Goal: Task Accomplishment & Management: Use online tool/utility

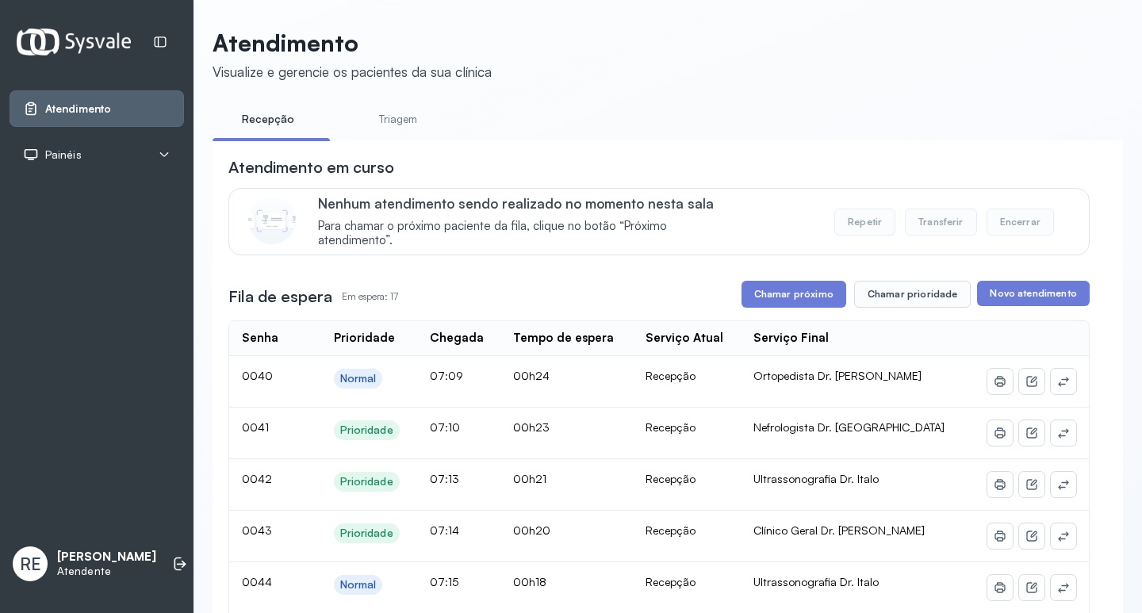
click at [777, 304] on button "Chamar próximo" at bounding box center [794, 294] width 105 height 27
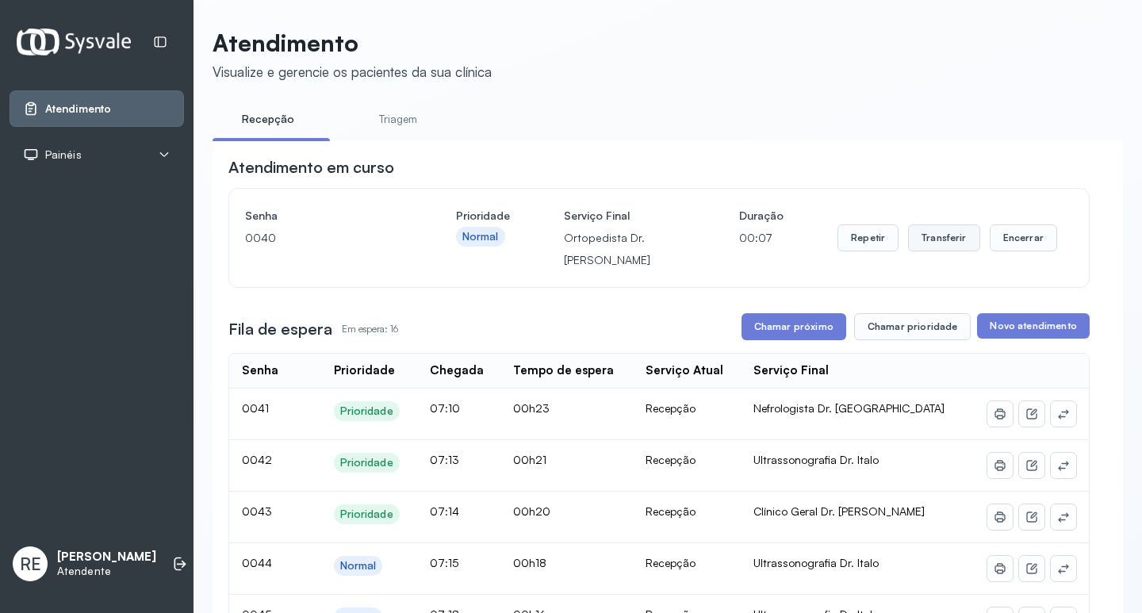
click at [938, 246] on button "Transferir" at bounding box center [944, 238] width 72 height 27
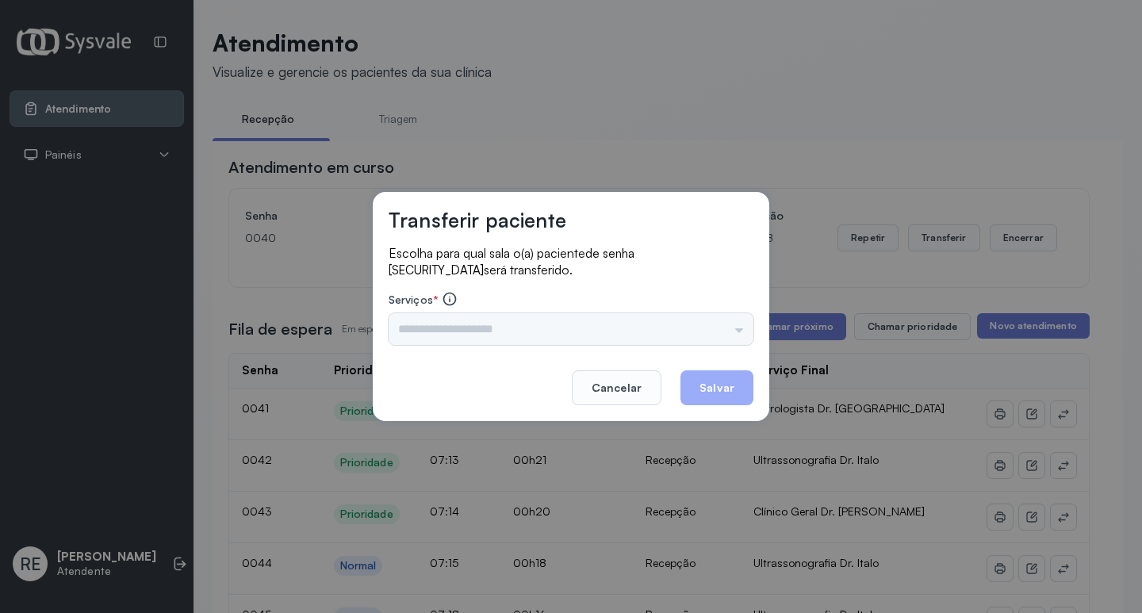
click at [488, 334] on div "Nenhuma opção encontrada" at bounding box center [571, 329] width 365 height 32
click at [471, 340] on div "Nenhuma opção encontrada" at bounding box center [571, 329] width 365 height 32
click at [457, 339] on input "text" at bounding box center [571, 329] width 365 height 32
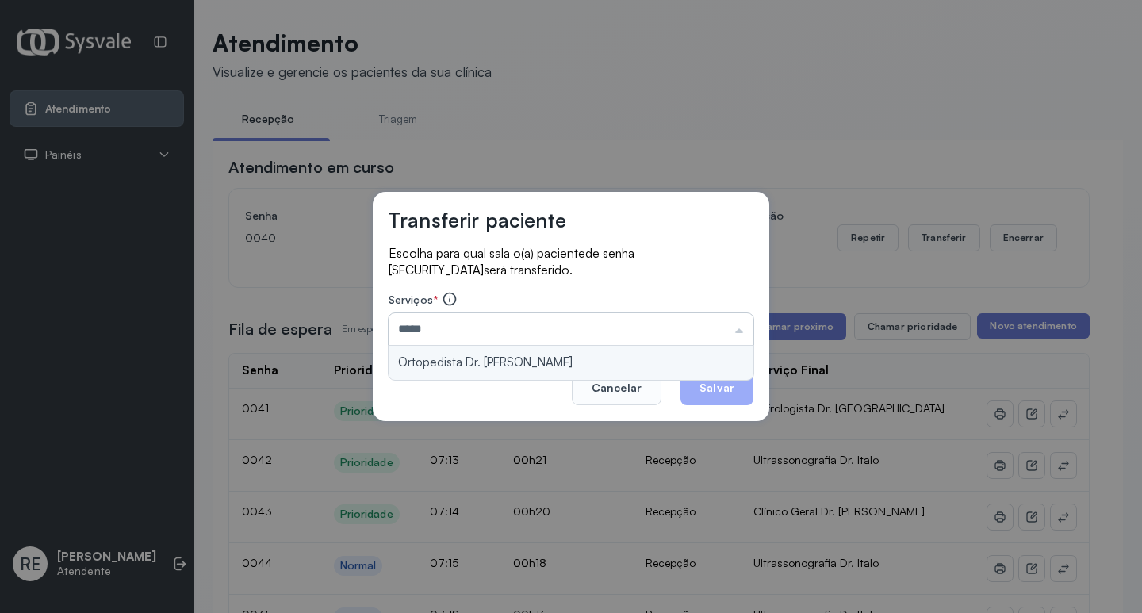
type input "**********"
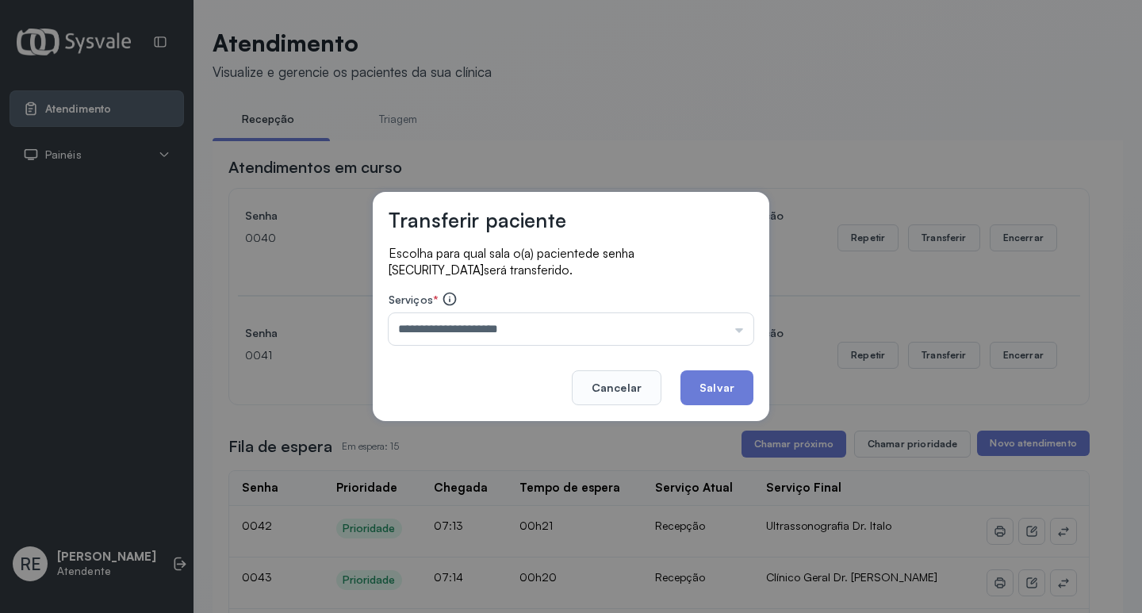
drag, startPoint x: 732, startPoint y: 384, endPoint x: 730, endPoint y: 369, distance: 15.3
click at [734, 383] on button "Salvar" at bounding box center [717, 387] width 73 height 35
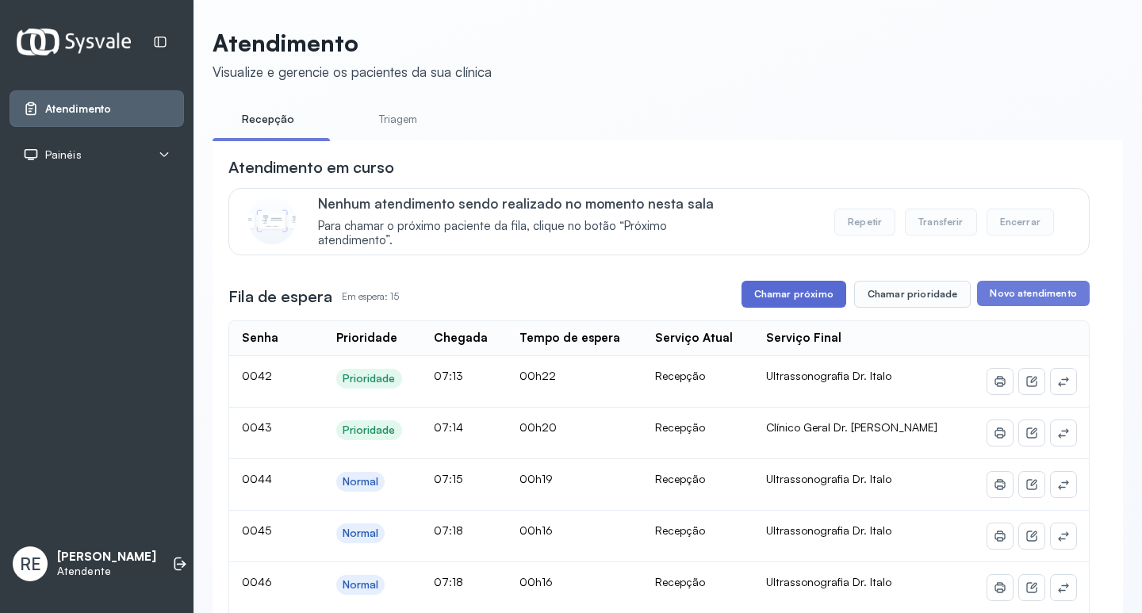
click at [787, 304] on button "Chamar próximo" at bounding box center [794, 294] width 105 height 27
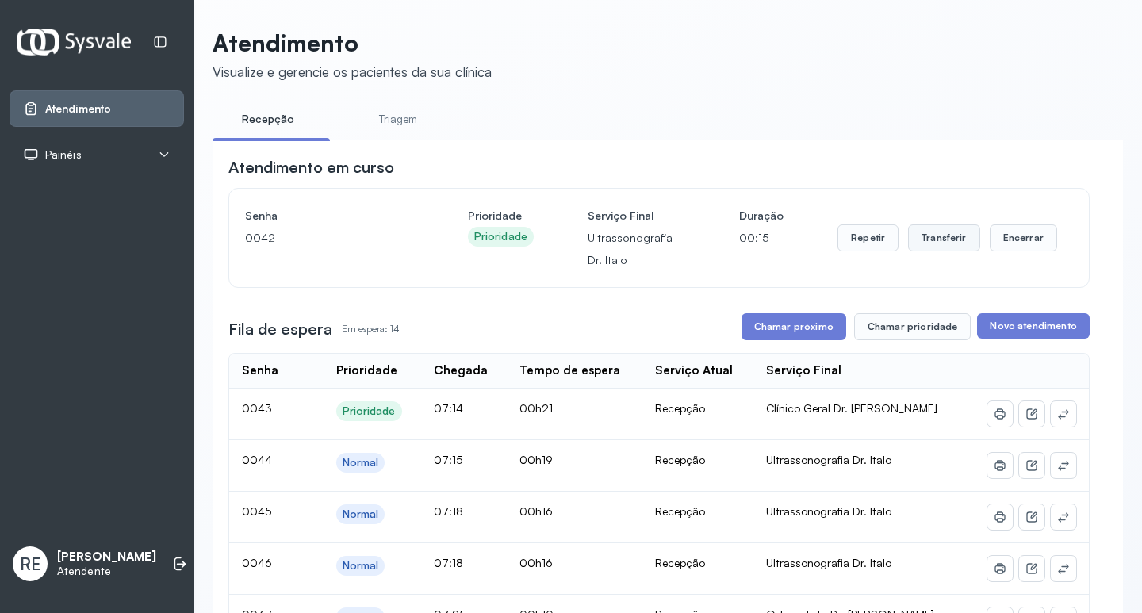
click at [954, 240] on button "Transferir" at bounding box center [944, 238] width 72 height 27
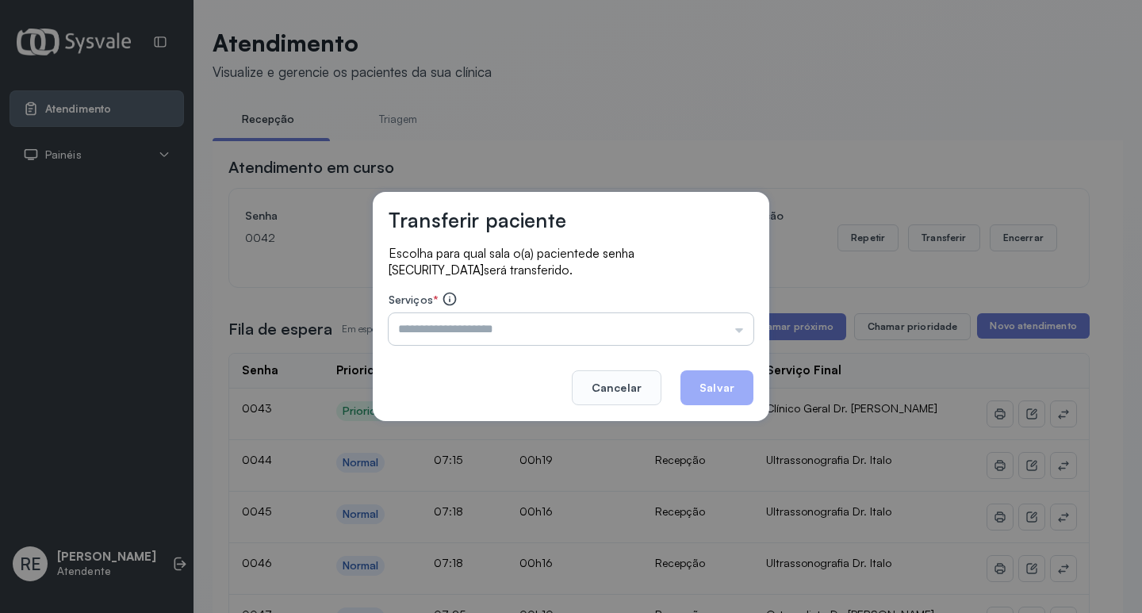
drag, startPoint x: 543, startPoint y: 344, endPoint x: 479, endPoint y: 321, distance: 67.2
click at [498, 328] on input "text" at bounding box center [571, 329] width 365 height 32
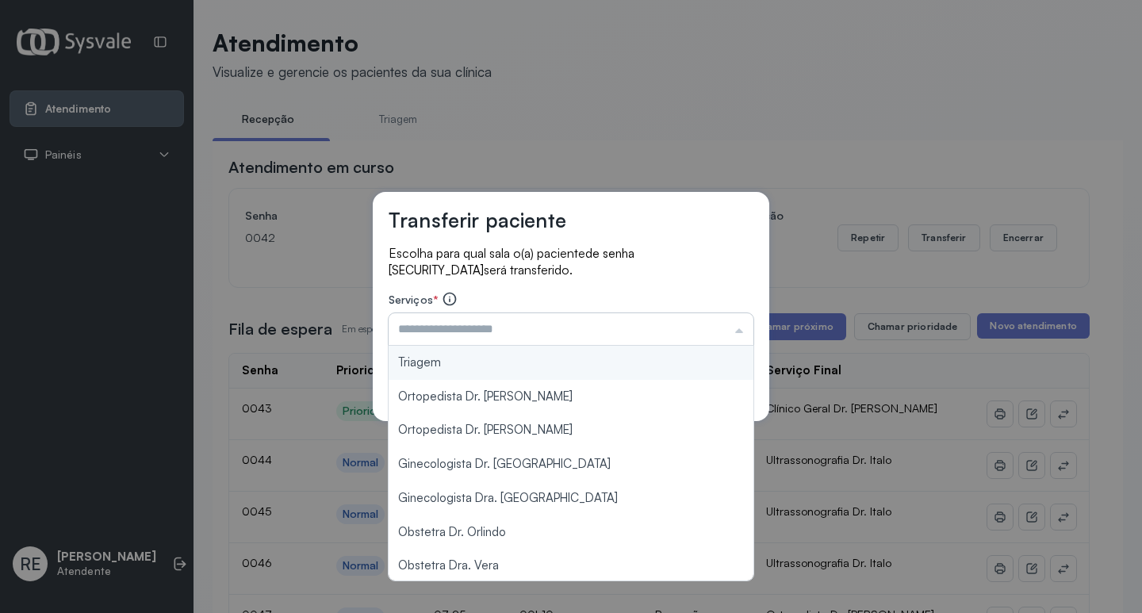
click at [476, 321] on input "text" at bounding box center [571, 329] width 365 height 32
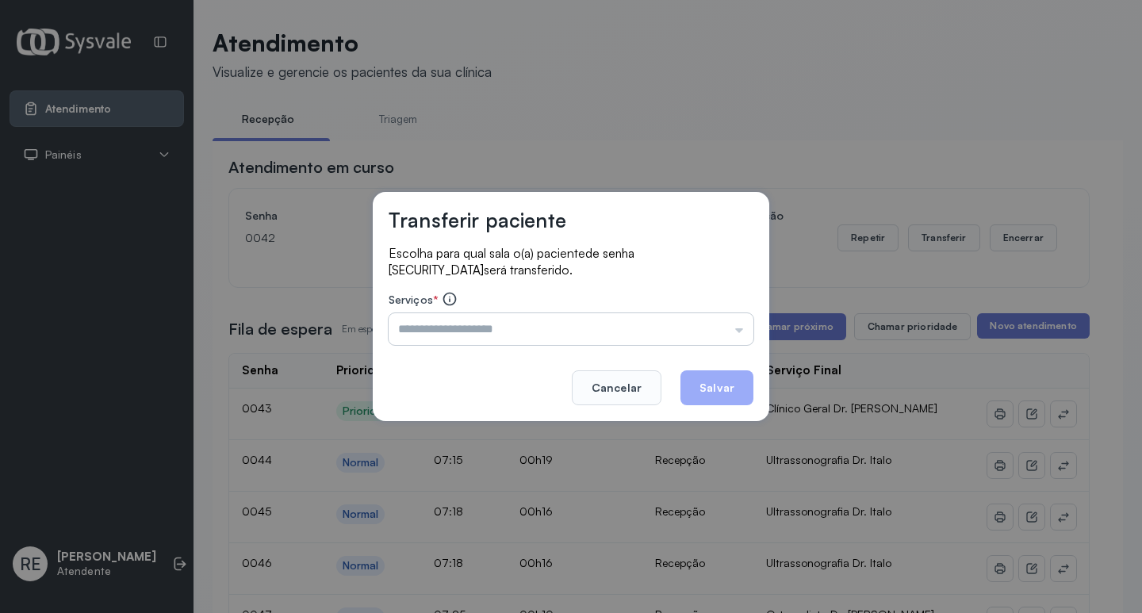
click at [473, 319] on input "text" at bounding box center [571, 329] width 365 height 32
type input "**********"
click at [713, 387] on button "Salvar" at bounding box center [717, 387] width 73 height 35
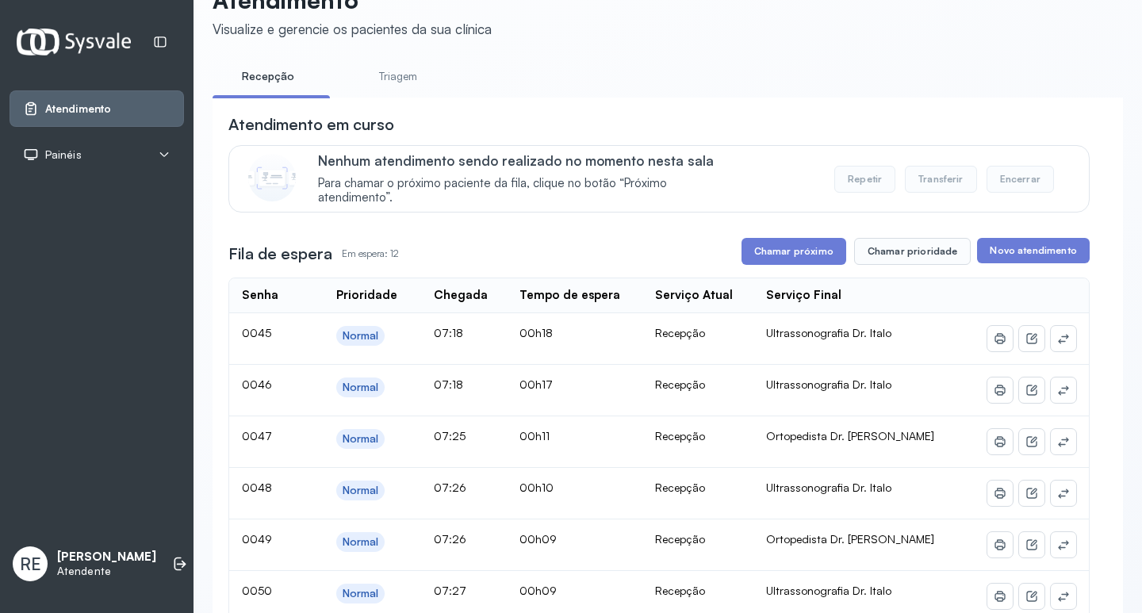
scroll to position [79, 0]
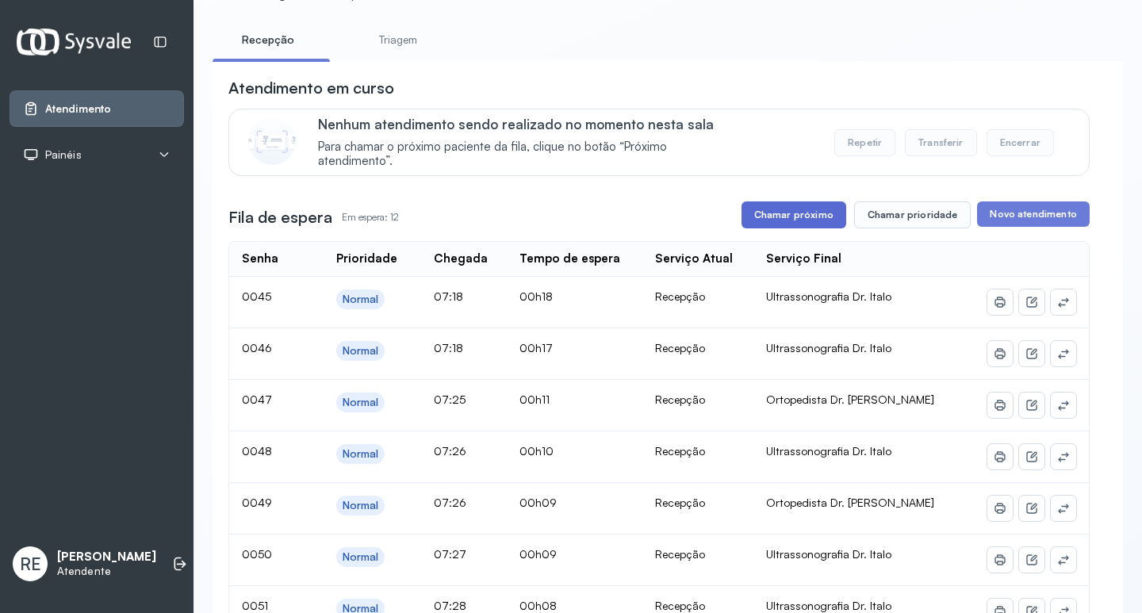
drag, startPoint x: 782, startPoint y: 224, endPoint x: 773, endPoint y: 222, distance: 9.7
click at [777, 223] on button "Chamar próximo" at bounding box center [794, 215] width 105 height 27
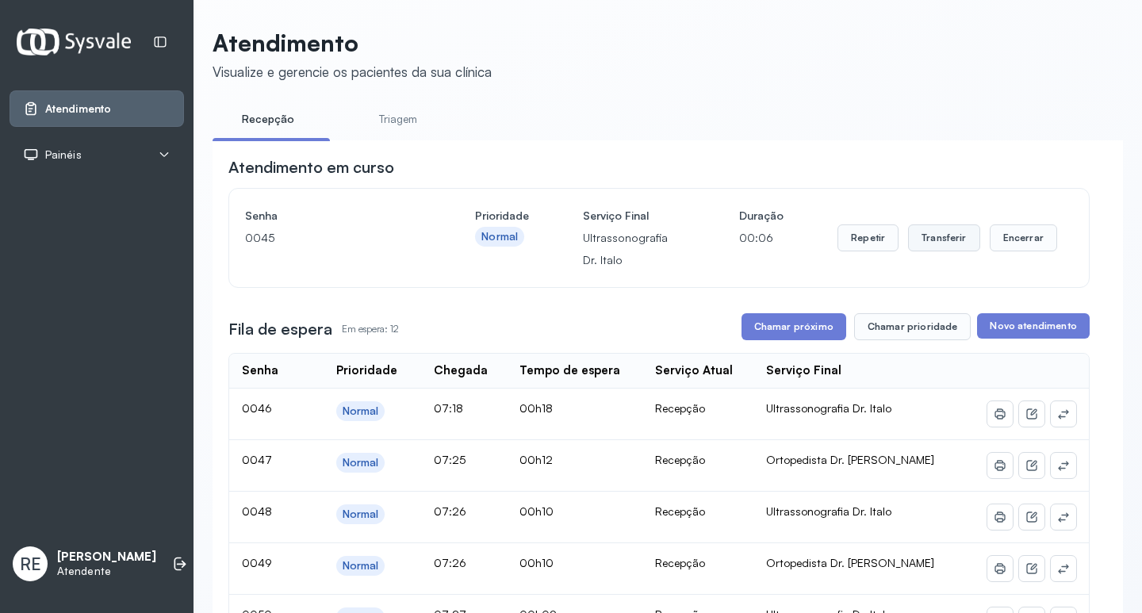
click at [915, 249] on button "Transferir" at bounding box center [944, 238] width 72 height 27
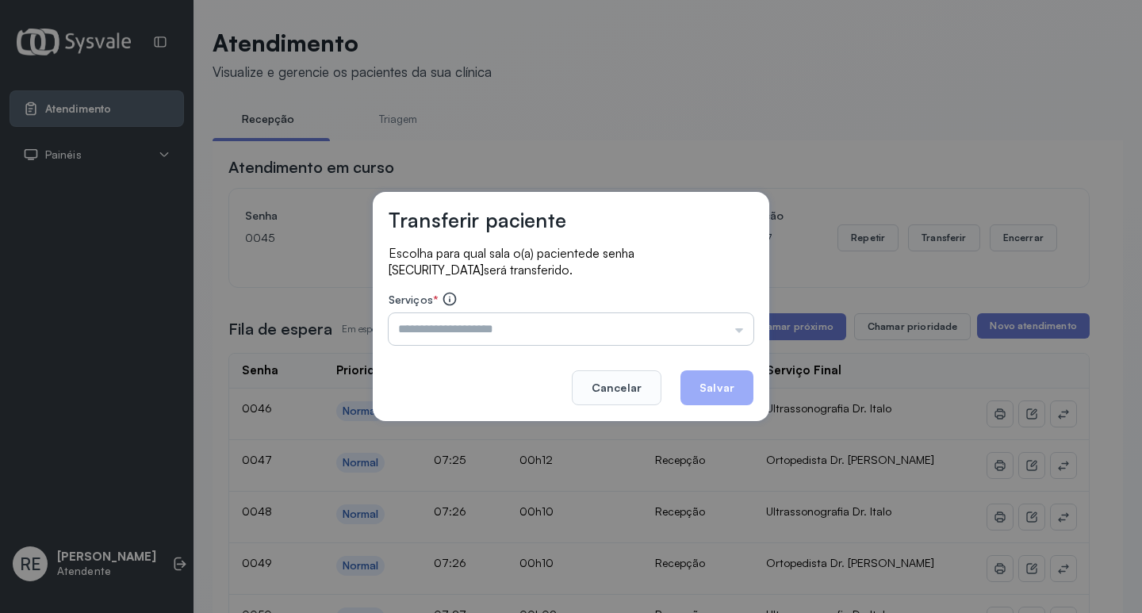
click at [506, 324] on input "text" at bounding box center [571, 329] width 365 height 32
type input "**********"
click at [709, 386] on button "Salvar" at bounding box center [717, 387] width 73 height 35
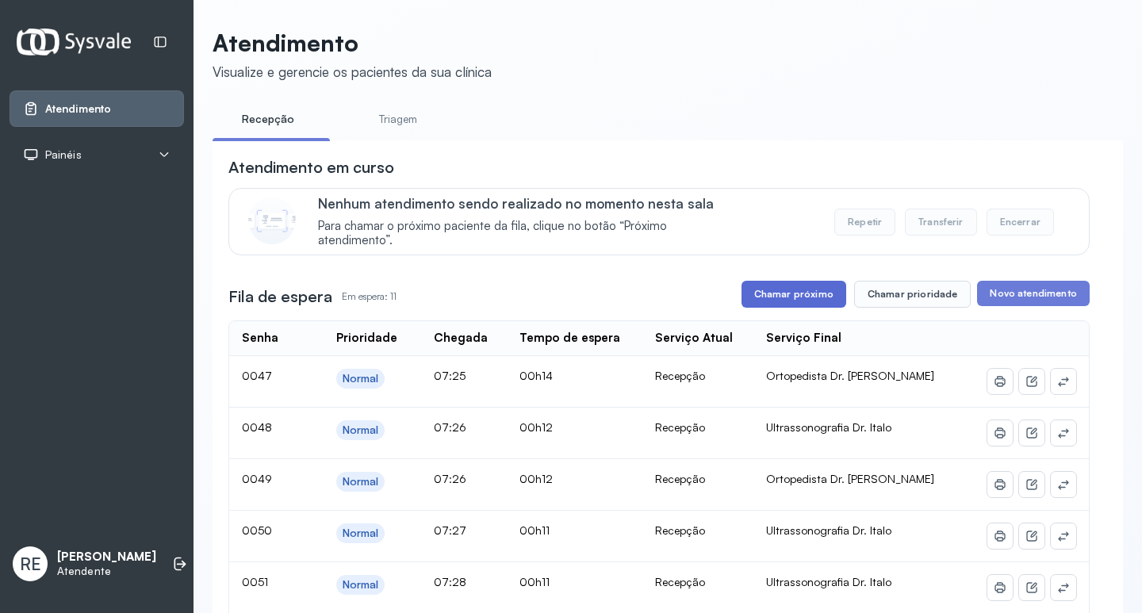
click at [789, 297] on button "Chamar próximo" at bounding box center [794, 294] width 105 height 27
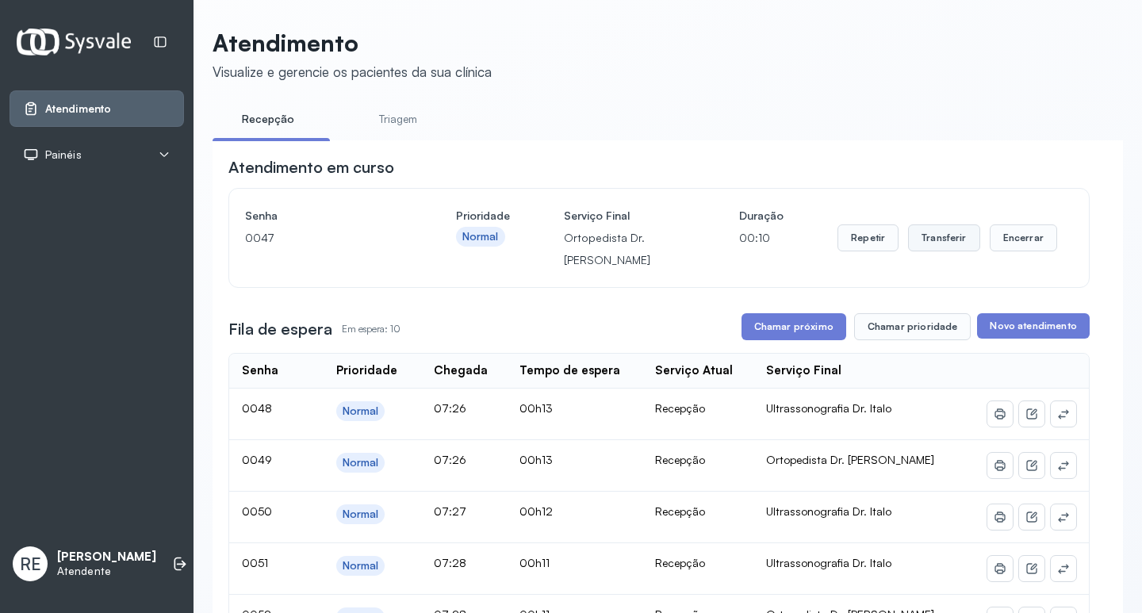
click at [934, 244] on button "Transferir" at bounding box center [944, 238] width 72 height 27
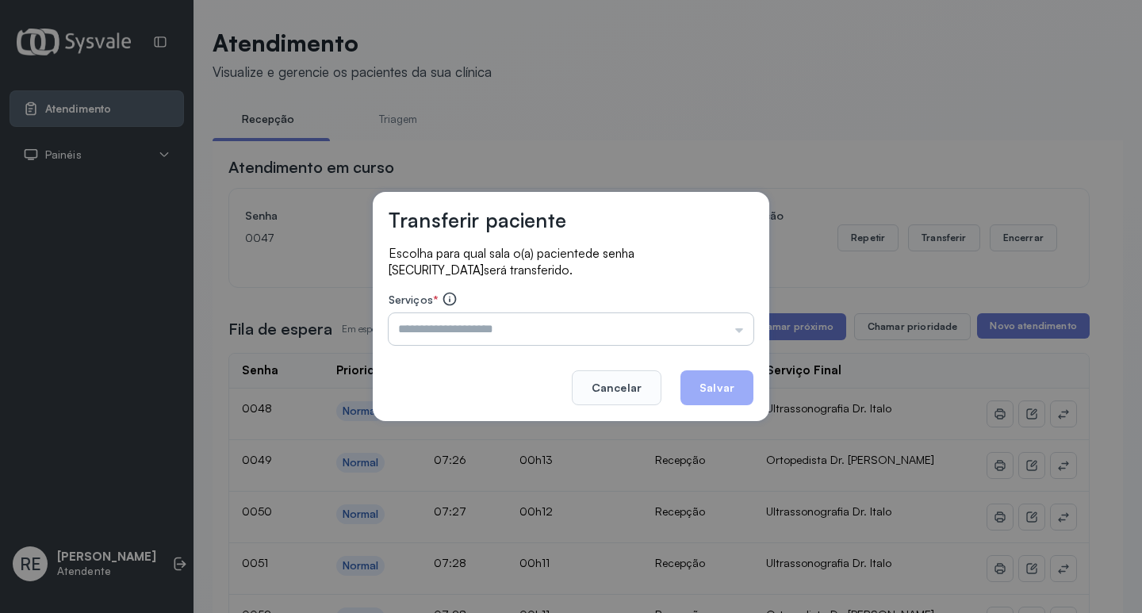
click at [592, 320] on input "text" at bounding box center [571, 329] width 365 height 32
type input "**********"
click at [724, 387] on button "Salvar" at bounding box center [717, 387] width 73 height 35
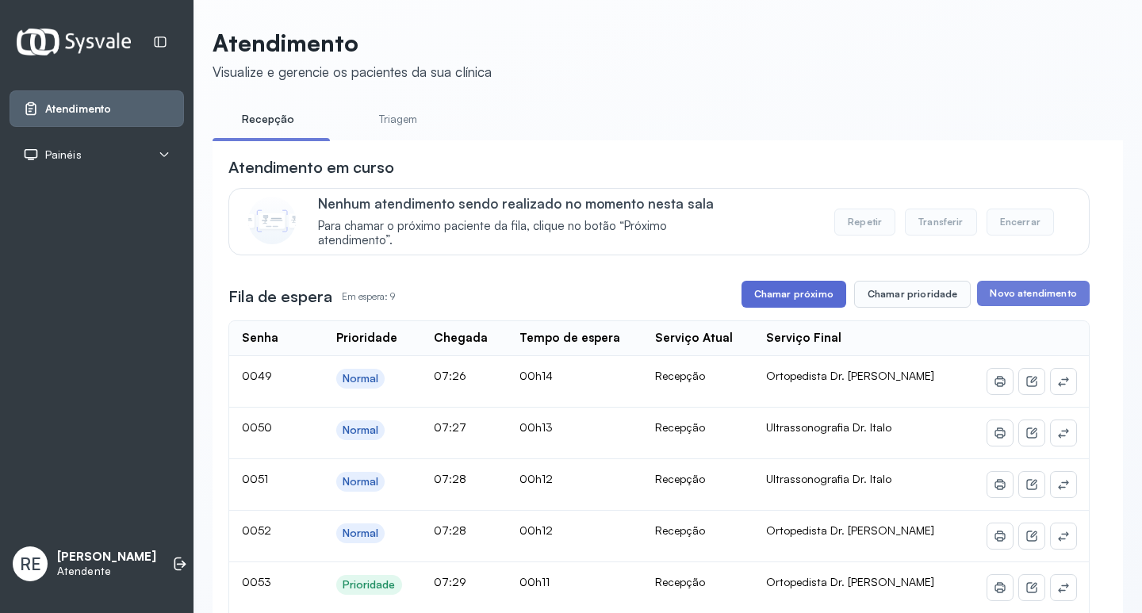
click at [790, 308] on button "Chamar próximo" at bounding box center [794, 294] width 105 height 27
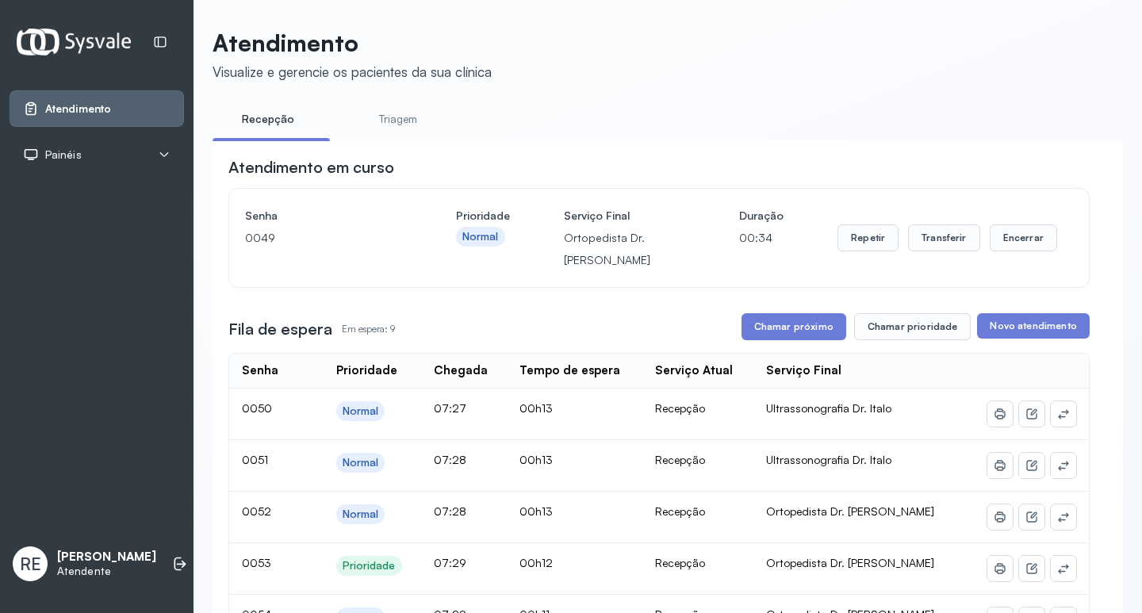
click at [861, 260] on div "Repetir Transferir Encerrar" at bounding box center [948, 238] width 220 height 67
click at [860, 245] on button "Repetir" at bounding box center [868, 238] width 61 height 27
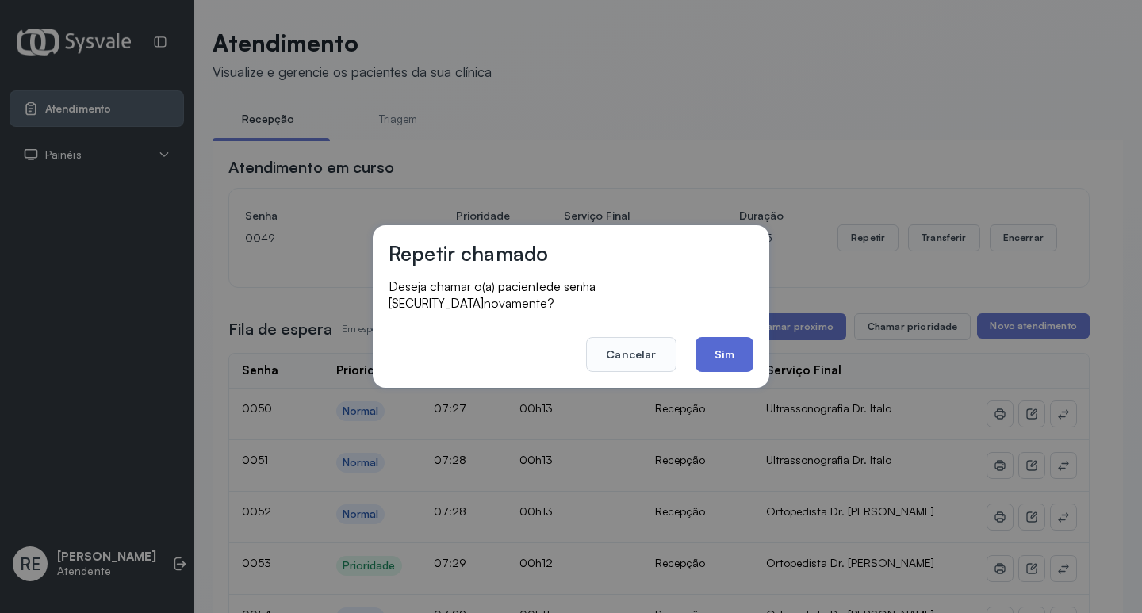
click at [736, 350] on button "Sim" at bounding box center [725, 354] width 58 height 35
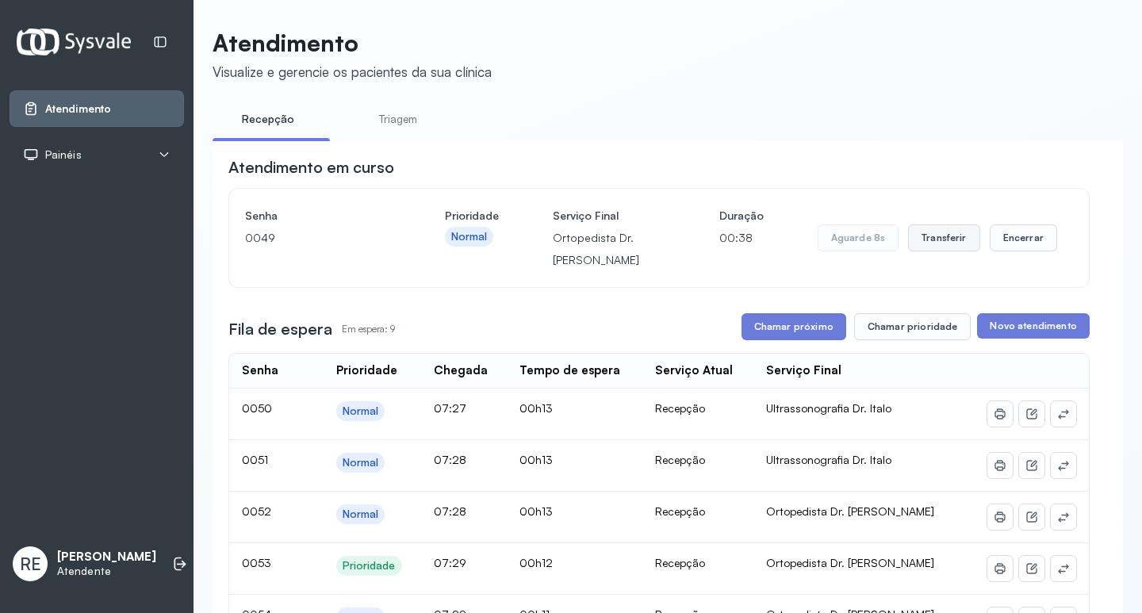
click at [931, 241] on button "Transferir" at bounding box center [944, 238] width 72 height 27
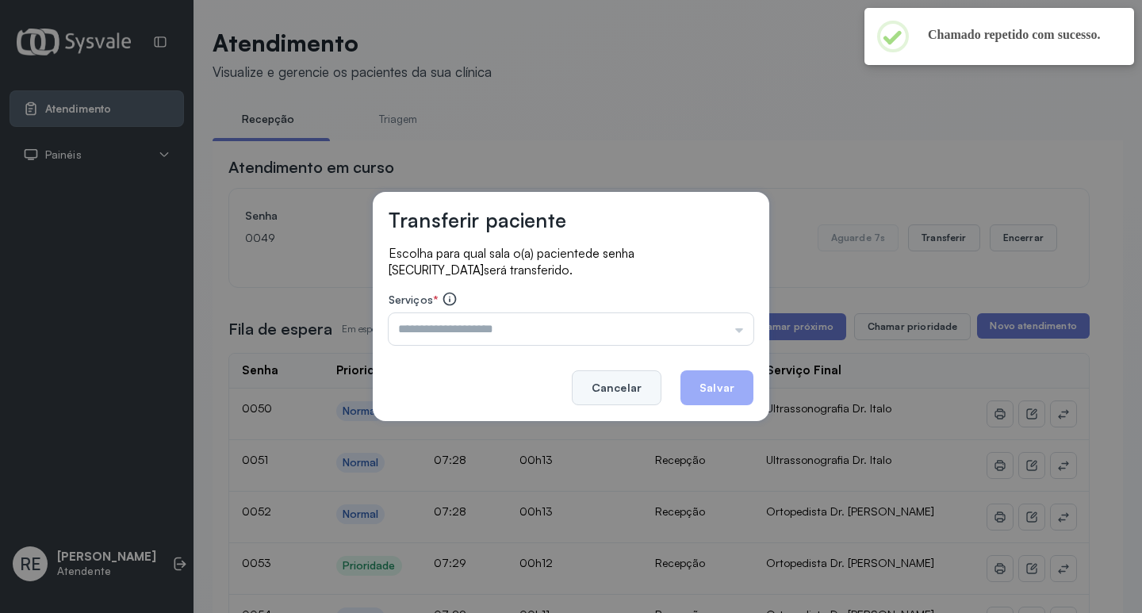
click at [601, 385] on button "Cancelar" at bounding box center [617, 387] width 90 height 35
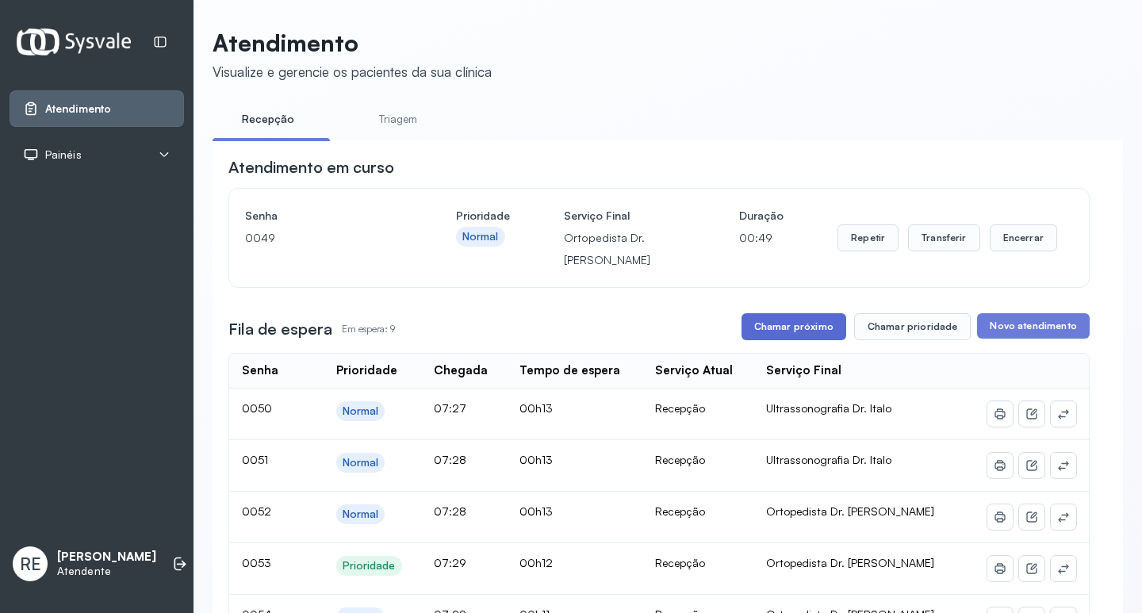
click at [777, 336] on button "Chamar próximo" at bounding box center [794, 326] width 105 height 27
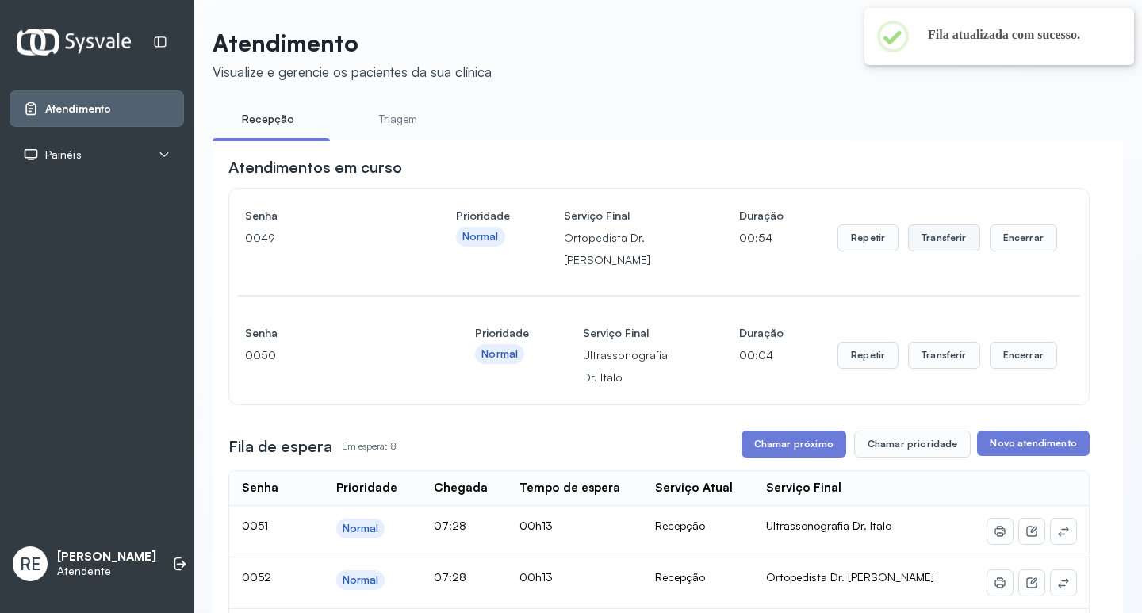
click at [944, 250] on button "Transferir" at bounding box center [944, 238] width 72 height 27
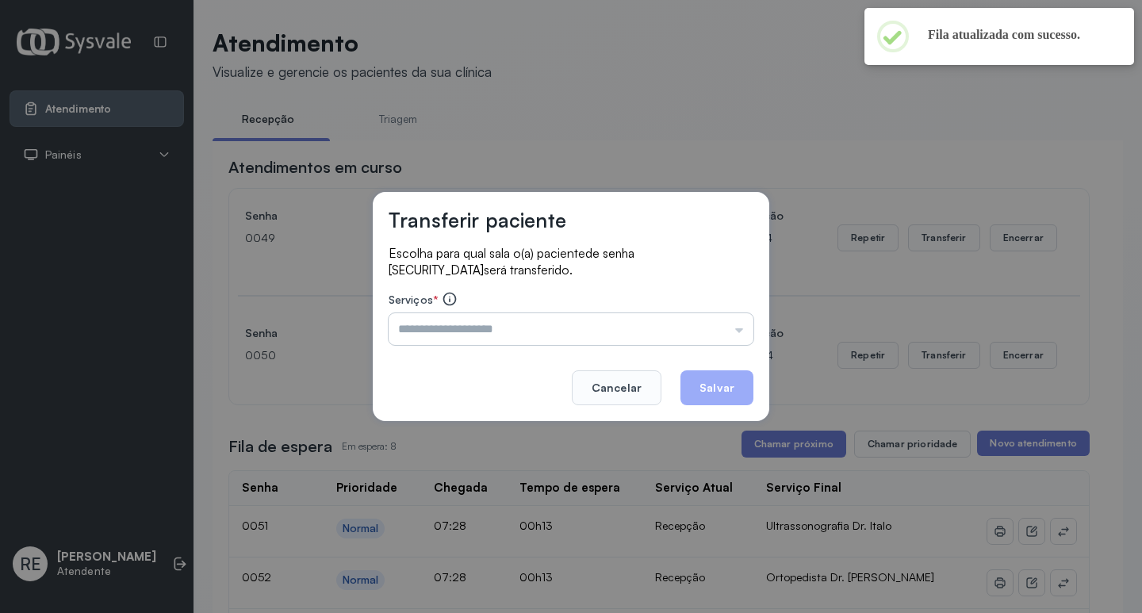
click at [436, 340] on input "text" at bounding box center [571, 329] width 365 height 32
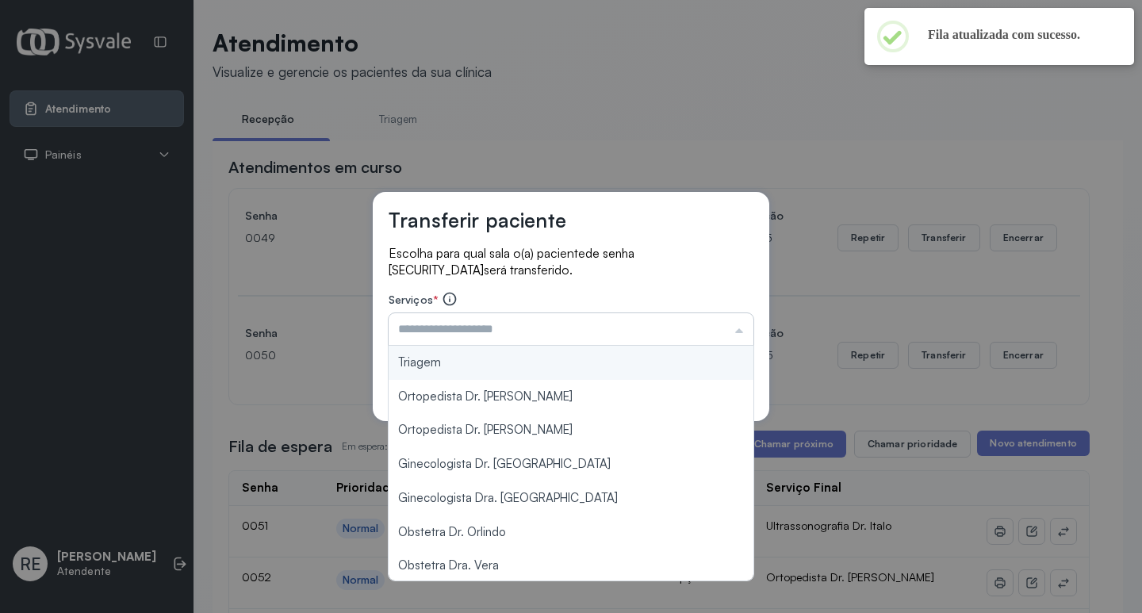
click at [434, 337] on input "text" at bounding box center [571, 329] width 365 height 32
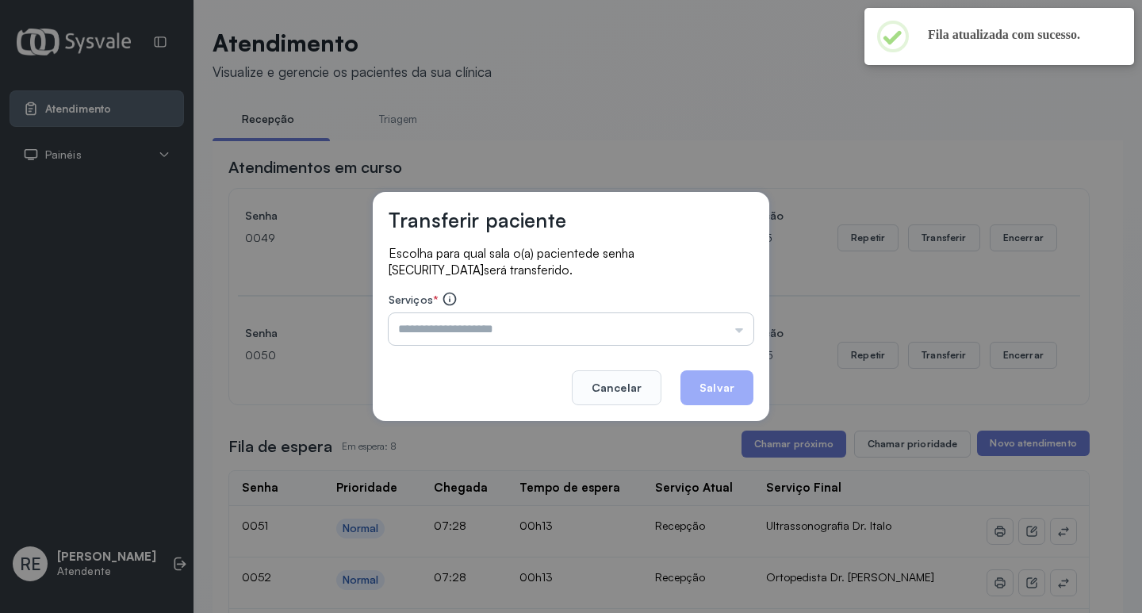
click at [434, 337] on input "text" at bounding box center [571, 329] width 365 height 32
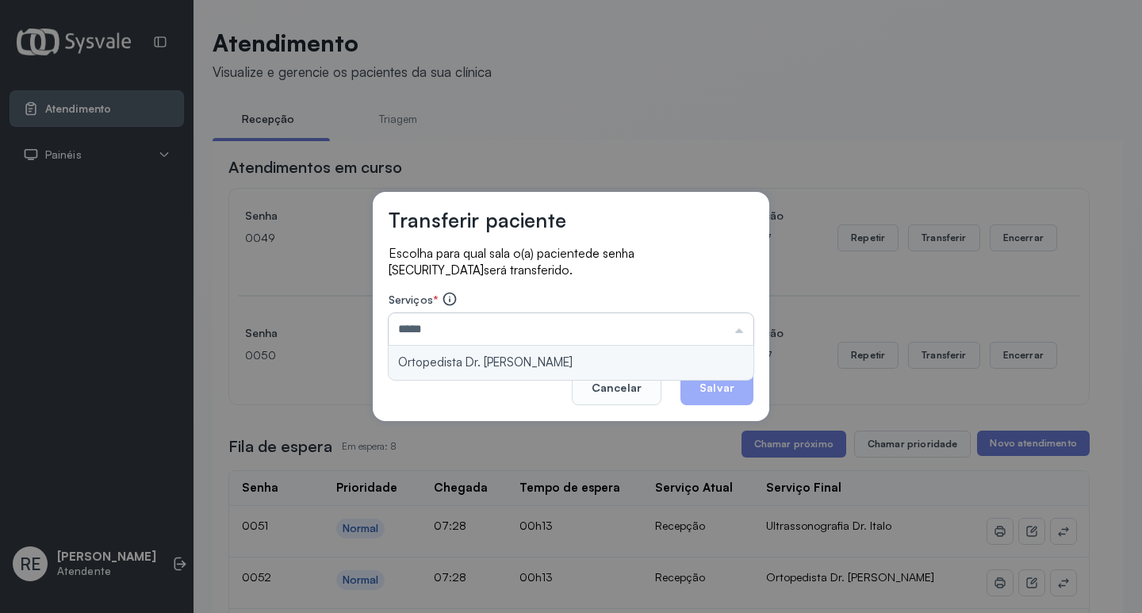
type input "**********"
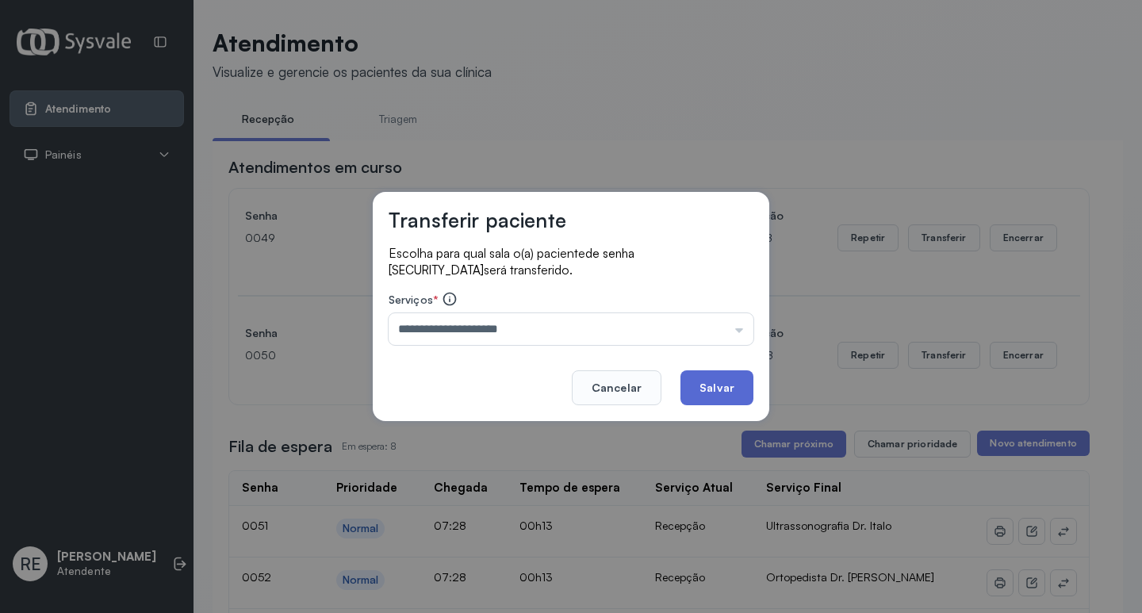
click at [719, 388] on button "Salvar" at bounding box center [717, 387] width 73 height 35
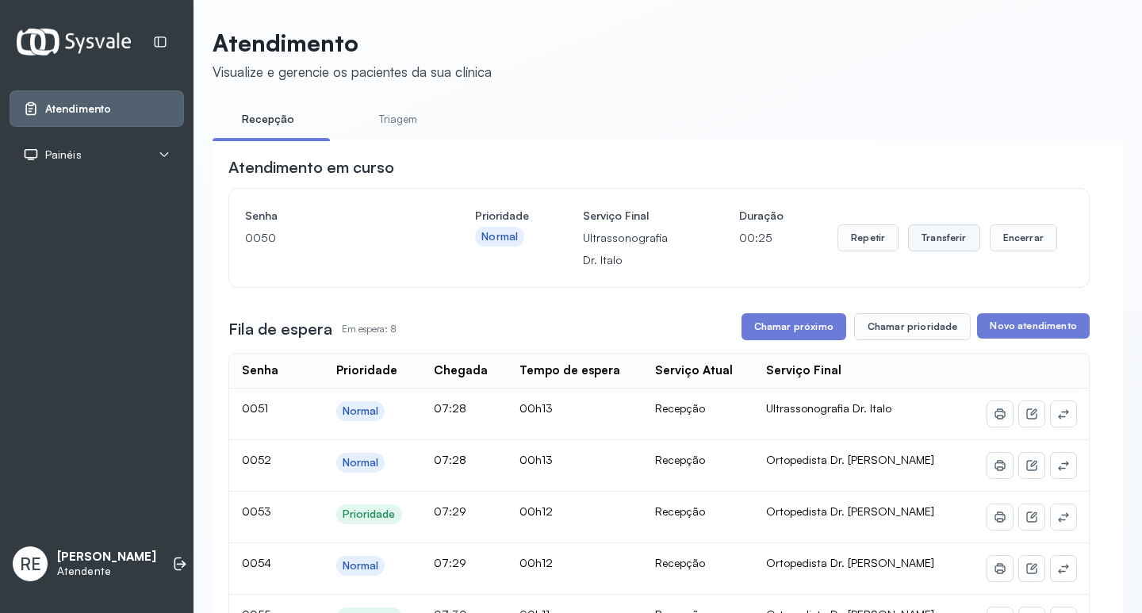
click at [948, 236] on button "Transferir" at bounding box center [944, 238] width 72 height 27
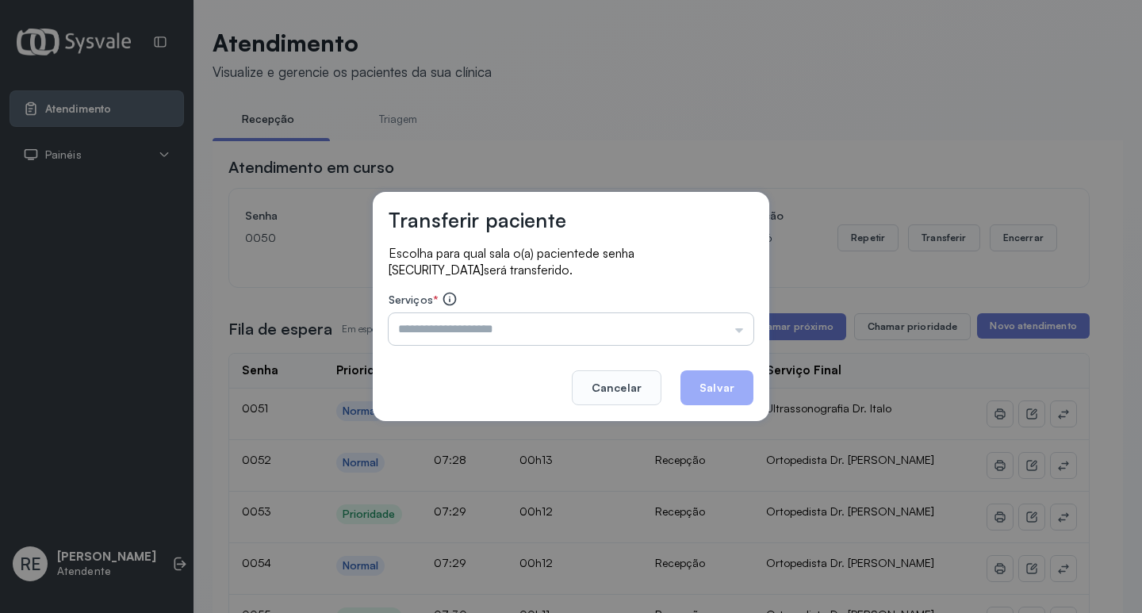
click at [520, 321] on input "text" at bounding box center [571, 329] width 365 height 32
type input "**********"
click at [684, 383] on button "Salvar" at bounding box center [717, 387] width 73 height 35
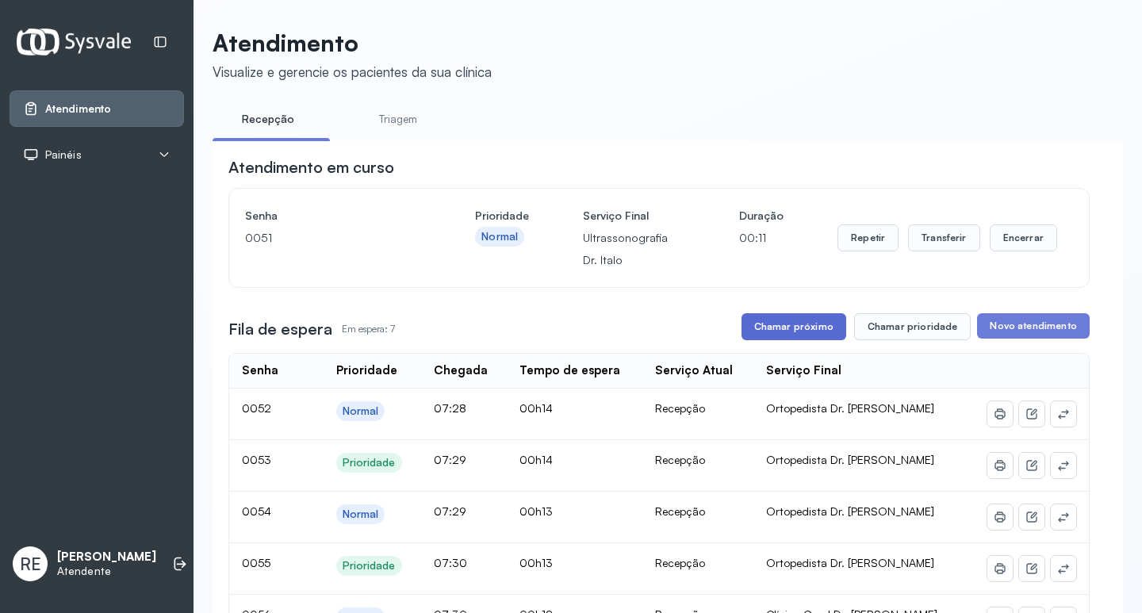
click at [772, 338] on button "Chamar próximo" at bounding box center [794, 326] width 105 height 27
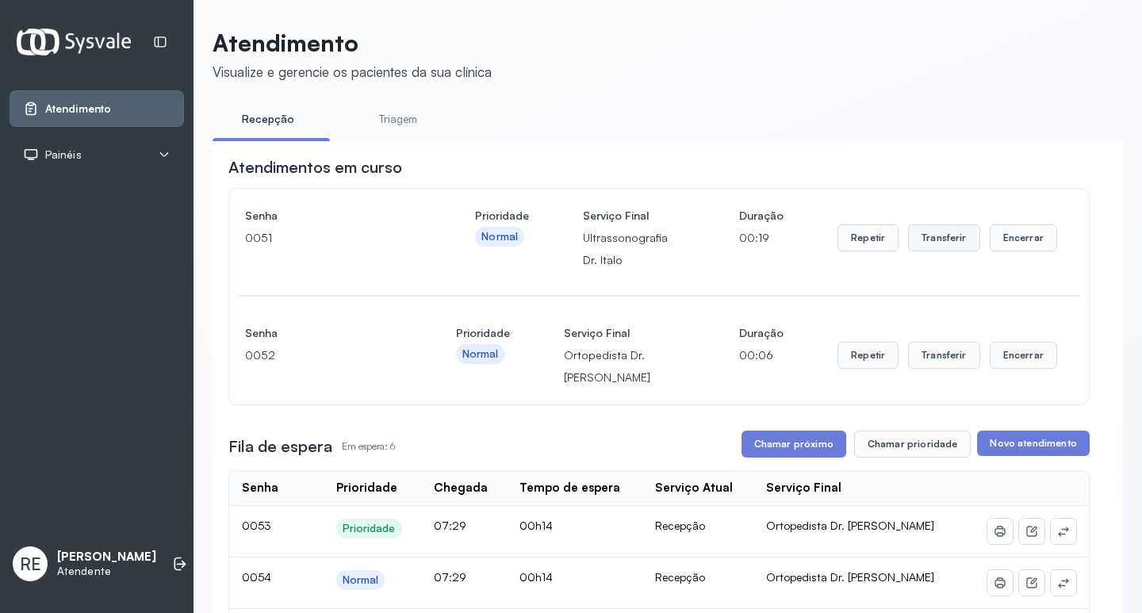
click at [919, 238] on button "Transferir" at bounding box center [944, 238] width 72 height 27
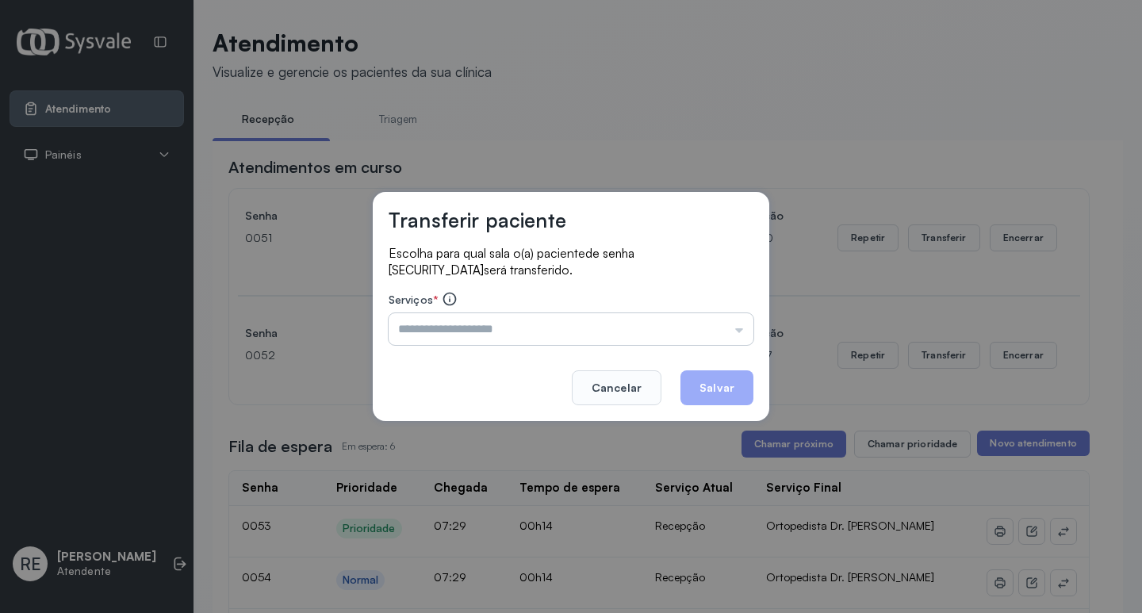
click at [478, 328] on input "text" at bounding box center [571, 329] width 365 height 32
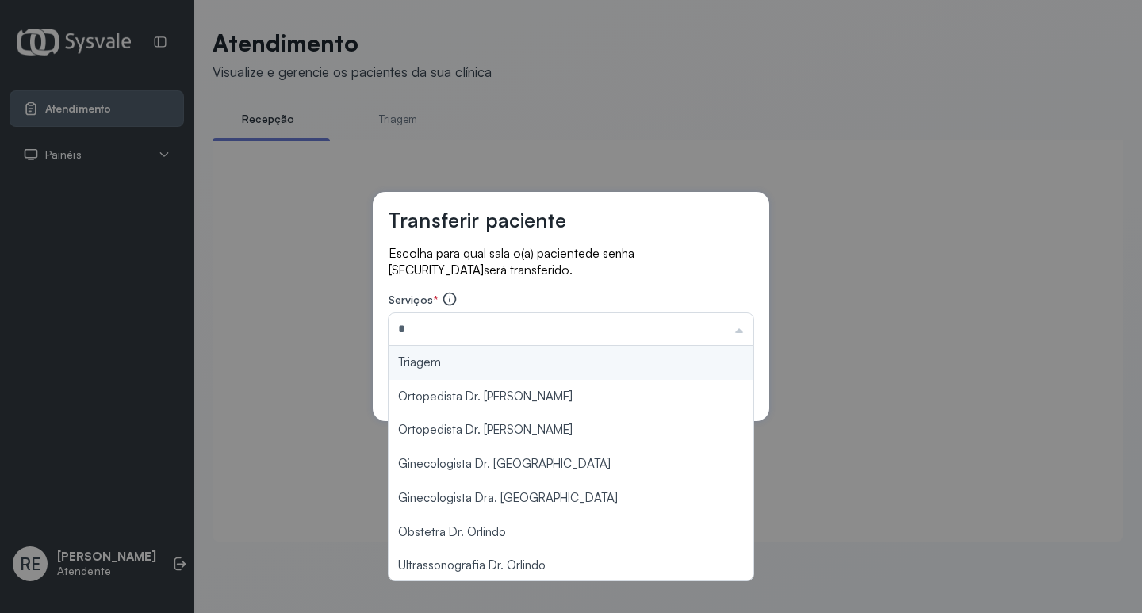
type input "*"
click at [610, 140] on div "Transferir paciente Escolha para qual sala o(a) paciente de senha 0051 será tra…" at bounding box center [571, 306] width 1142 height 613
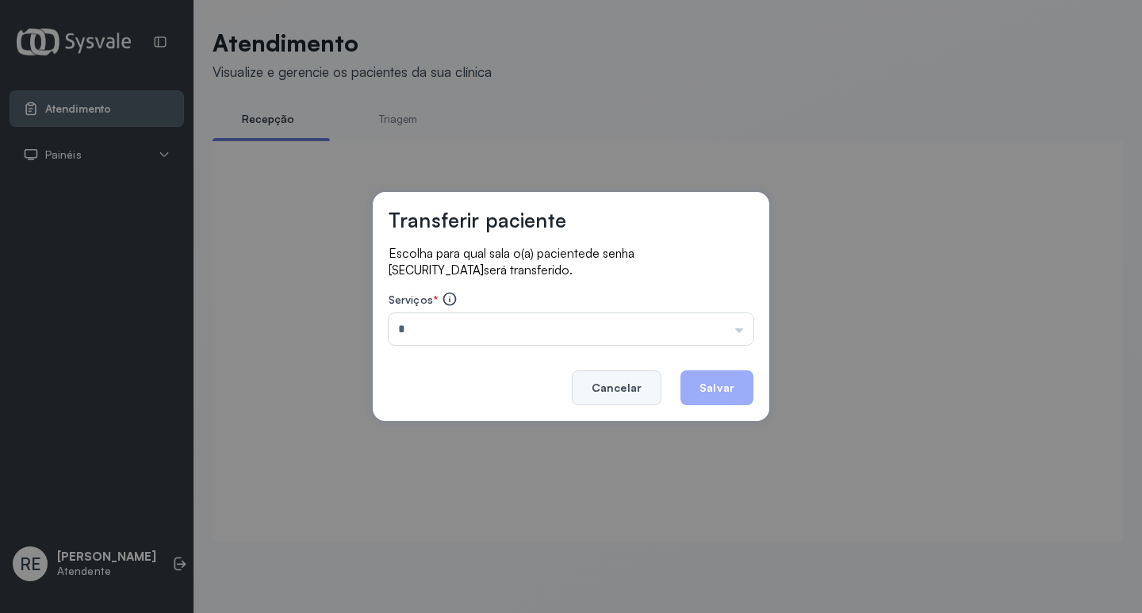
click at [616, 395] on button "Cancelar" at bounding box center [617, 387] width 90 height 35
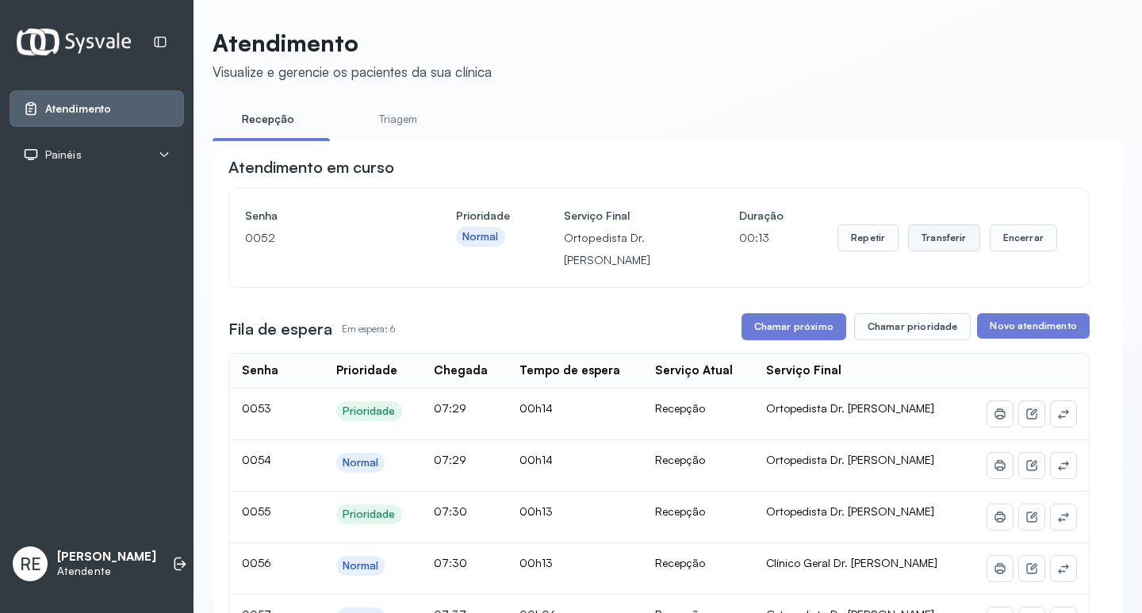
click at [940, 246] on button "Transferir" at bounding box center [944, 238] width 72 height 27
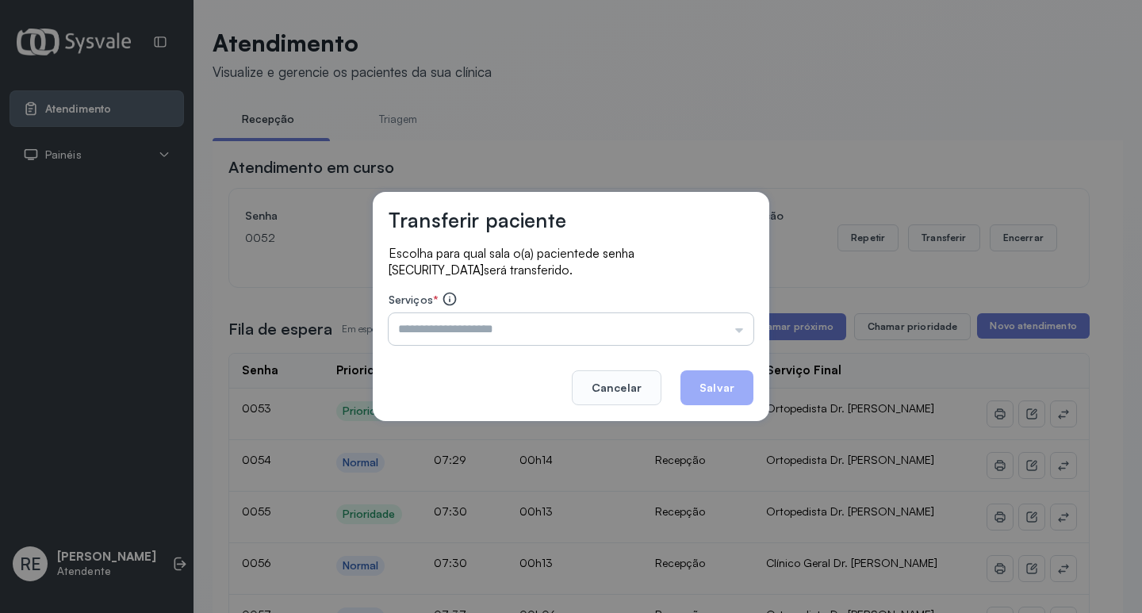
click at [429, 332] on input "text" at bounding box center [571, 329] width 365 height 32
type input "**********"
click at [717, 395] on button "Salvar" at bounding box center [717, 387] width 73 height 35
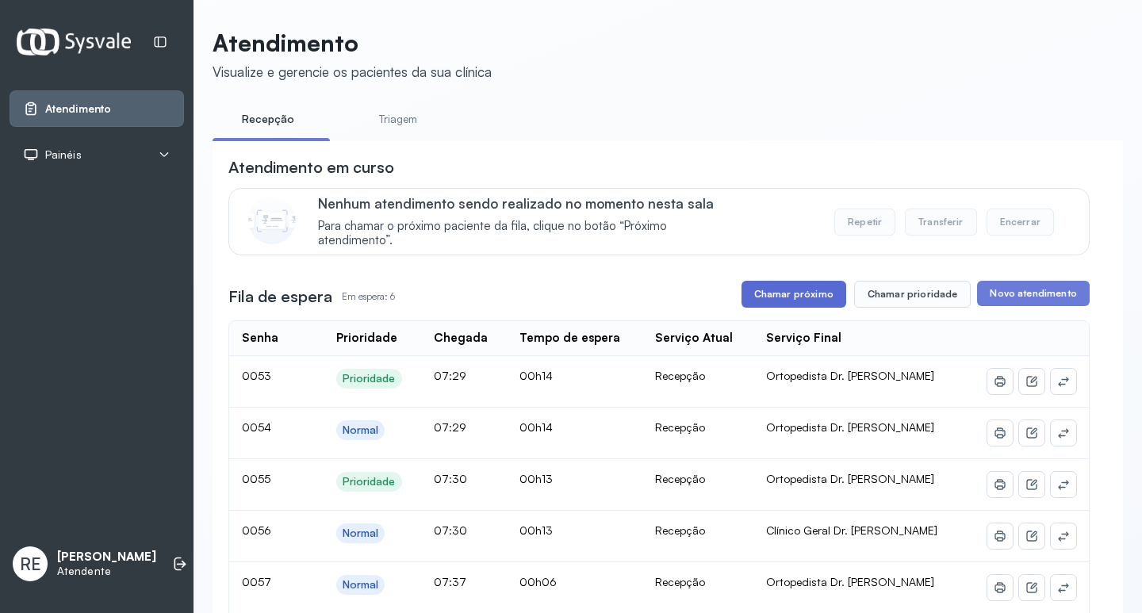
click at [794, 305] on button "Chamar próximo" at bounding box center [794, 294] width 105 height 27
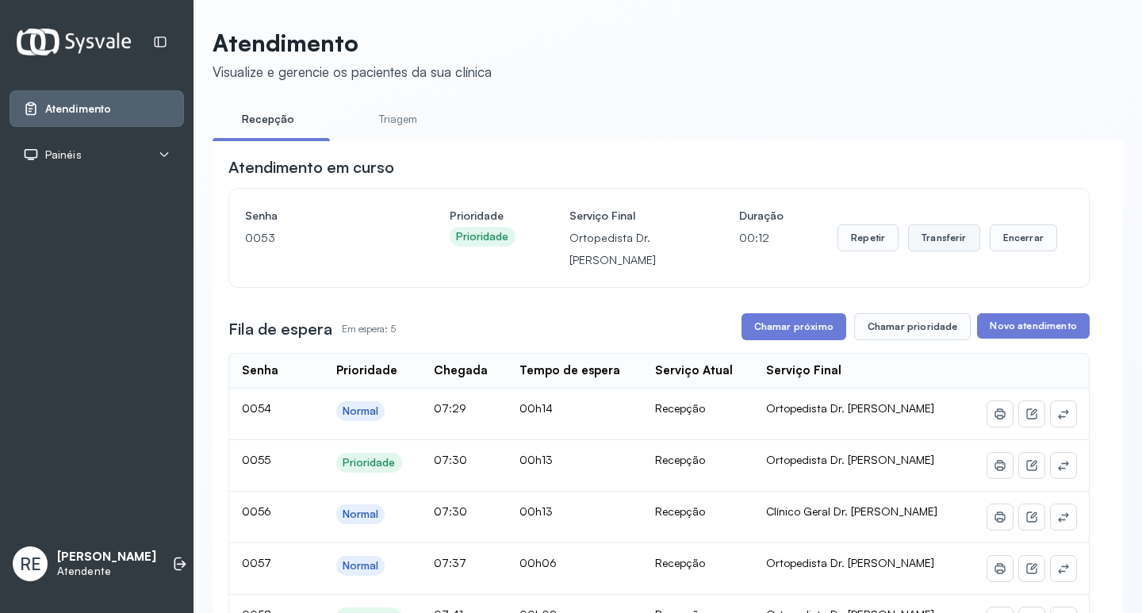
click at [934, 239] on button "Transferir" at bounding box center [944, 238] width 72 height 27
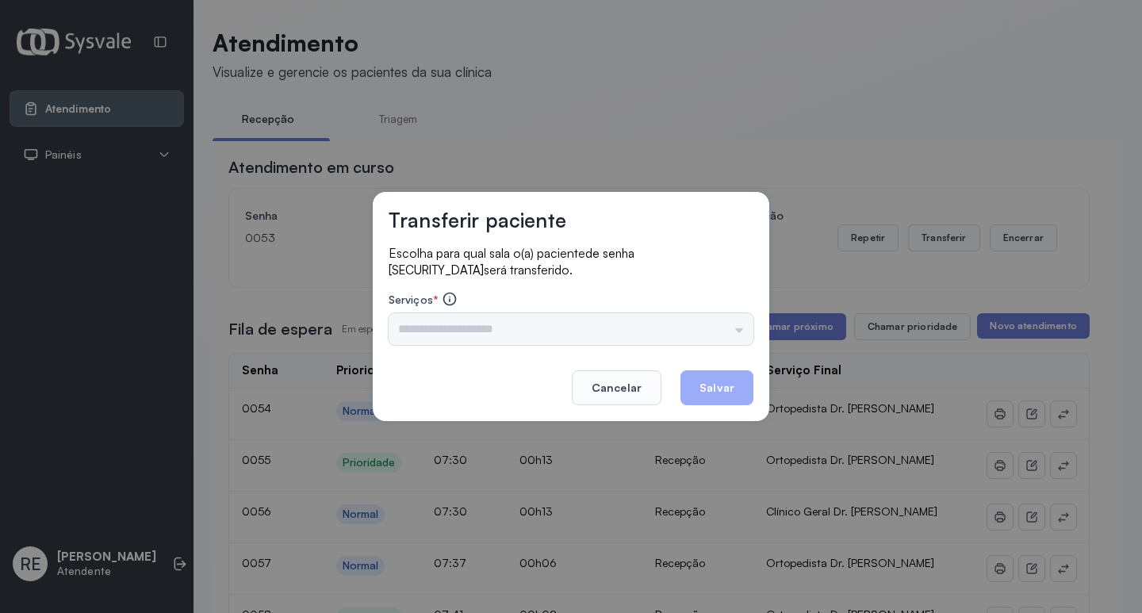
click at [478, 330] on div "Triagem Ortopedista Dr. Mauricio Ortopedista Dr. Ramon Ginecologista Dr. Amilto…" at bounding box center [571, 329] width 365 height 32
click at [478, 331] on div "Triagem Ortopedista Dr. Mauricio Ortopedista Dr. Ramon Ginecologista Dr. Amilto…" at bounding box center [571, 329] width 365 height 32
click at [478, 331] on input "text" at bounding box center [571, 329] width 365 height 32
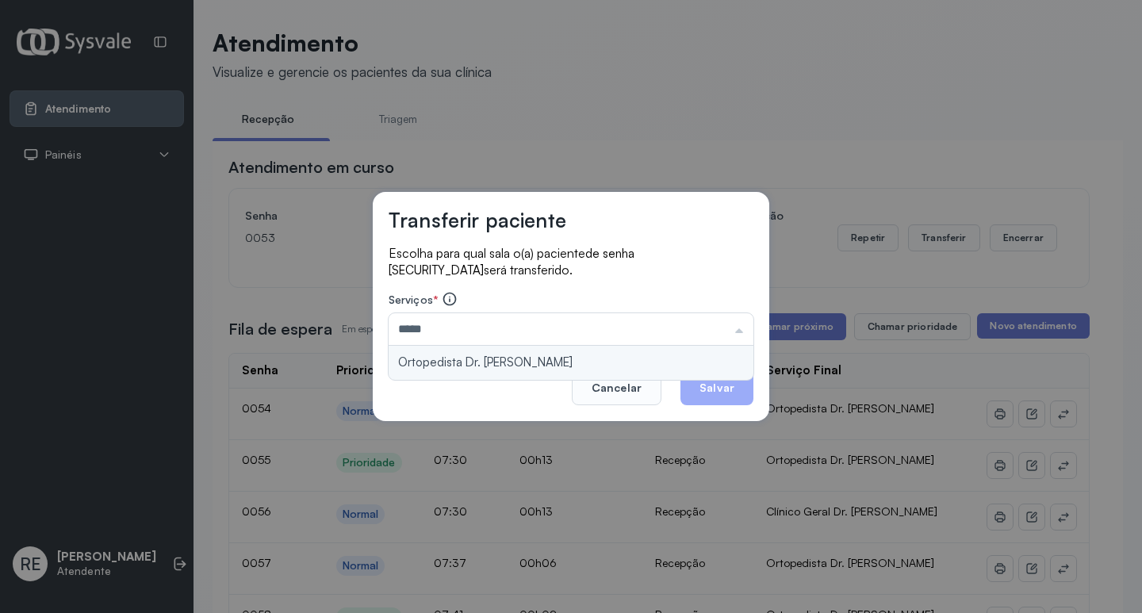
type input "**********"
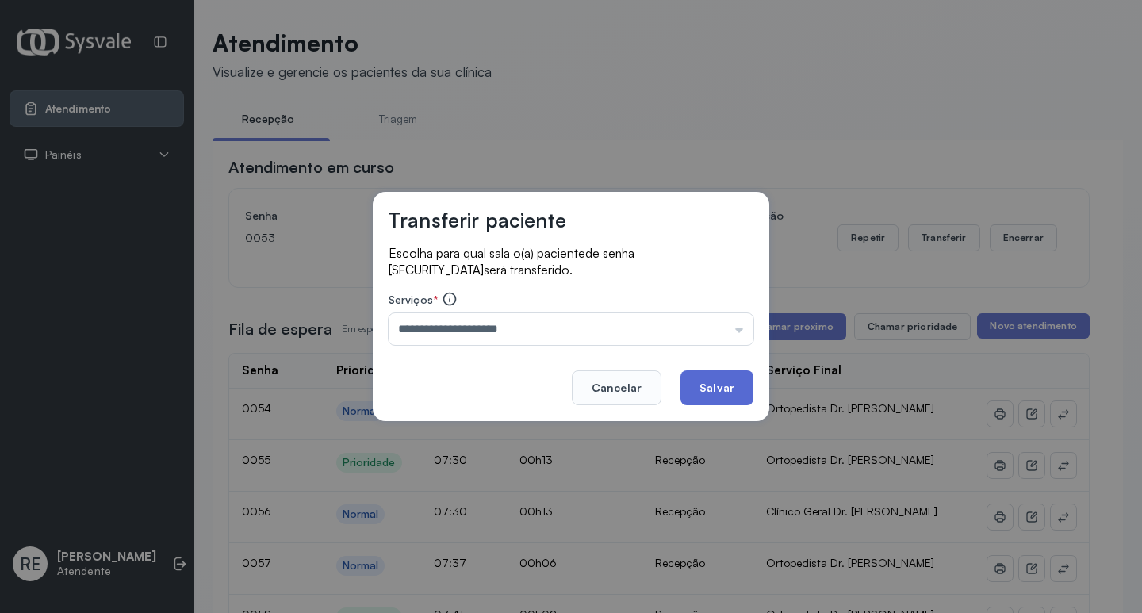
click at [730, 385] on button "Salvar" at bounding box center [717, 387] width 73 height 35
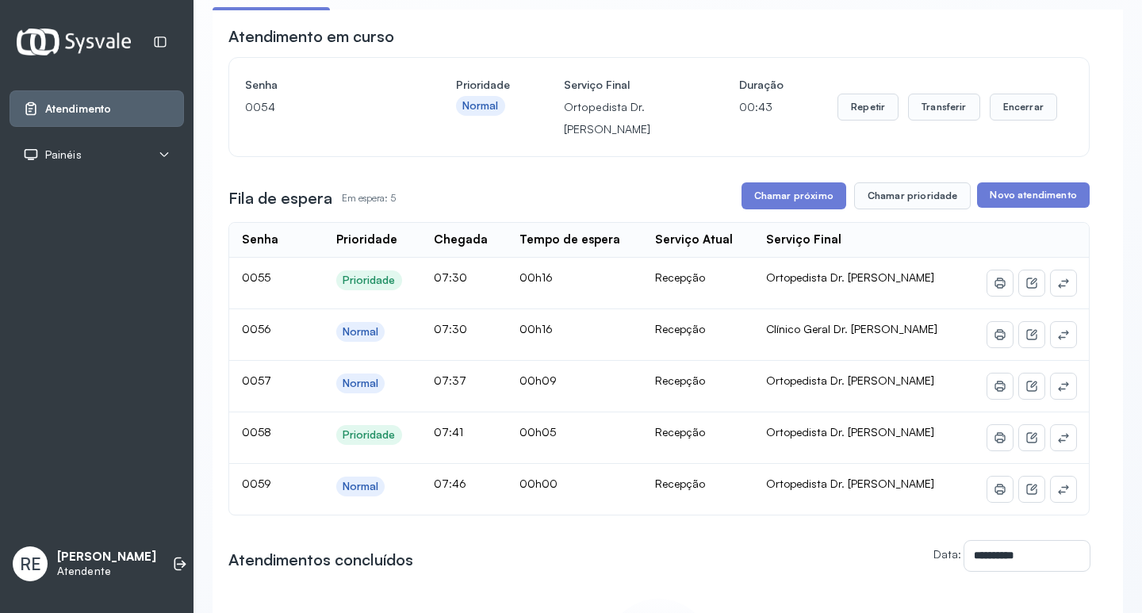
scroll to position [159, 0]
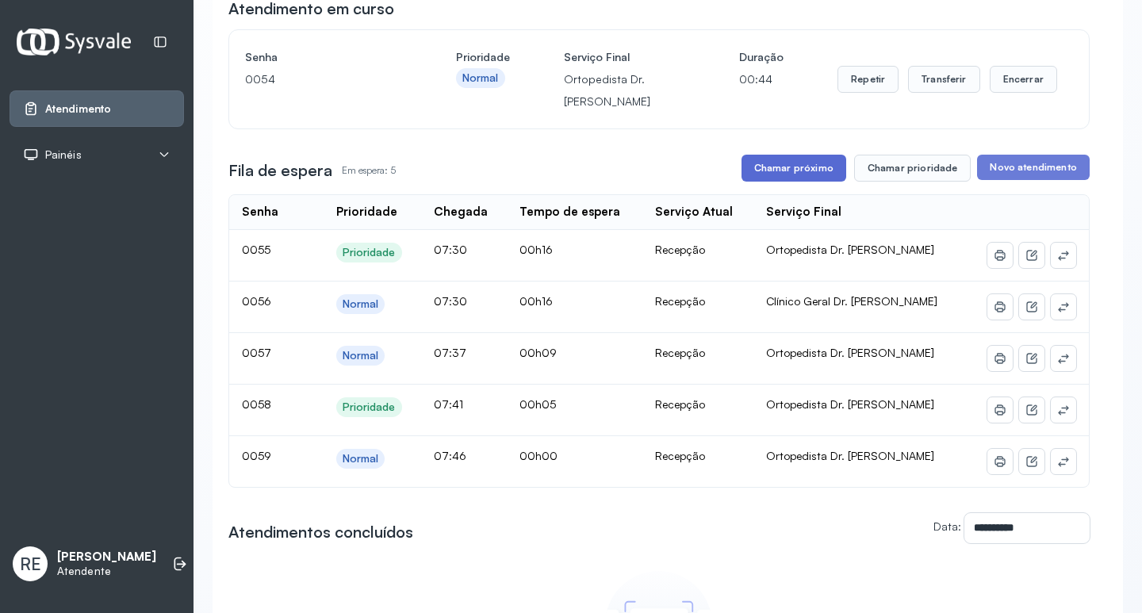
click at [789, 176] on button "Chamar próximo" at bounding box center [794, 168] width 105 height 27
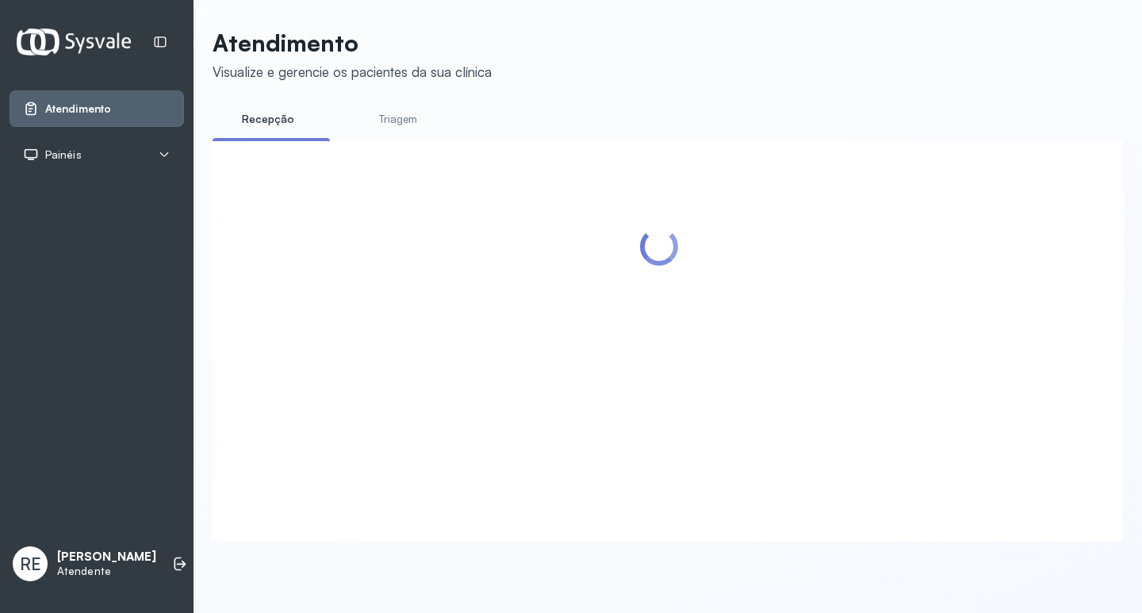
scroll to position [0, 0]
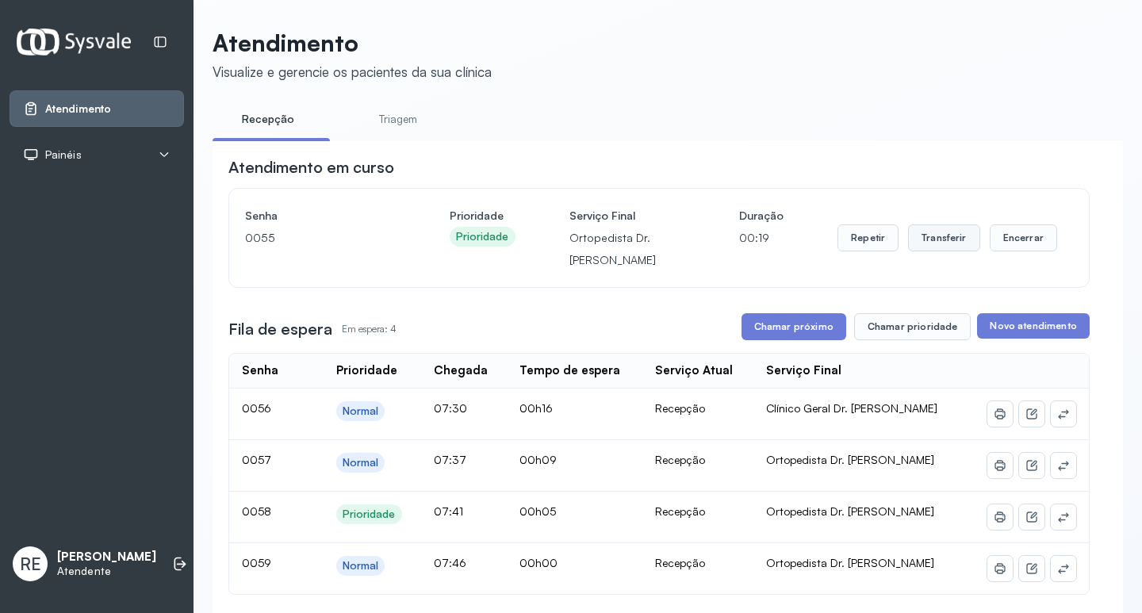
click at [917, 234] on button "Transferir" at bounding box center [944, 238] width 72 height 27
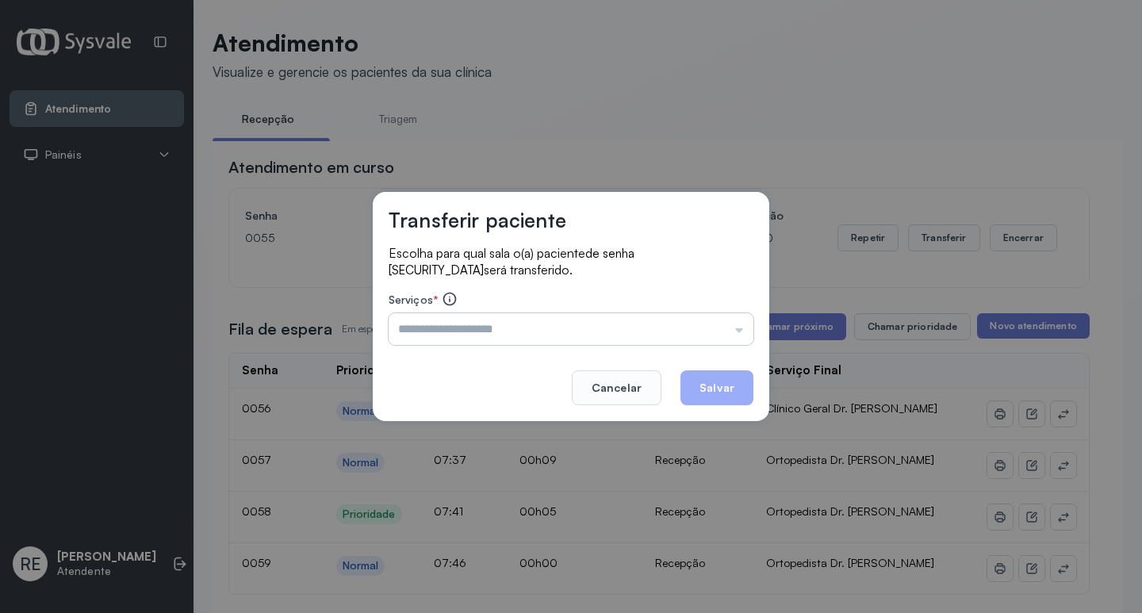
click at [466, 334] on input "text" at bounding box center [571, 329] width 365 height 32
type input "**********"
click at [735, 395] on button "Salvar" at bounding box center [717, 387] width 73 height 35
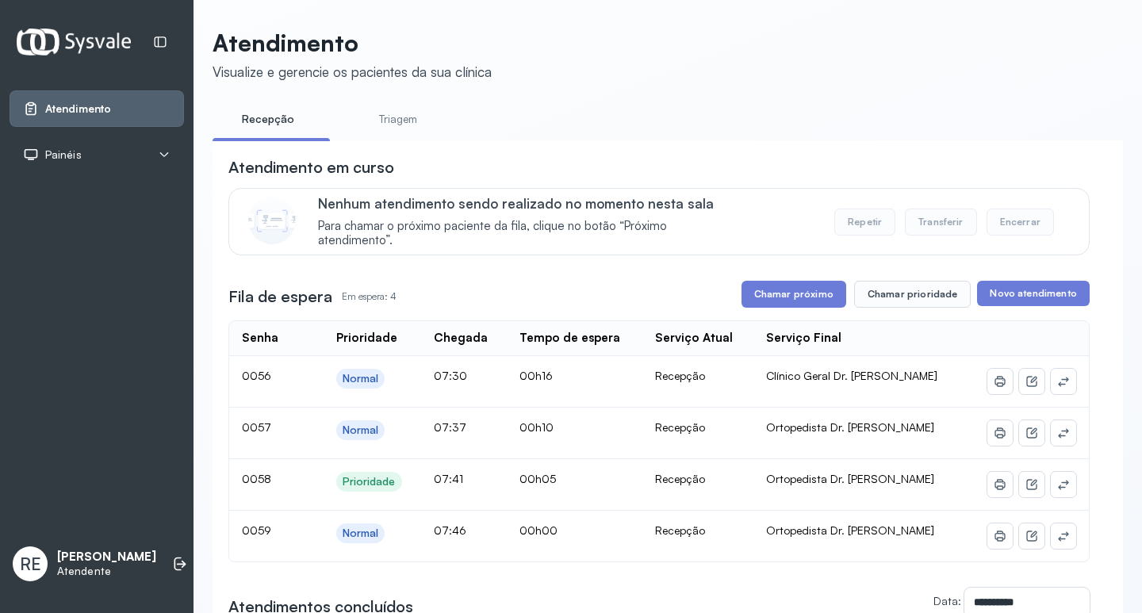
click at [773, 313] on div "**********" at bounding box center [659, 481] width 862 height 650
drag, startPoint x: 775, startPoint y: 308, endPoint x: 766, endPoint y: 301, distance: 11.4
click at [775, 307] on button "Chamar próximo" at bounding box center [794, 294] width 105 height 27
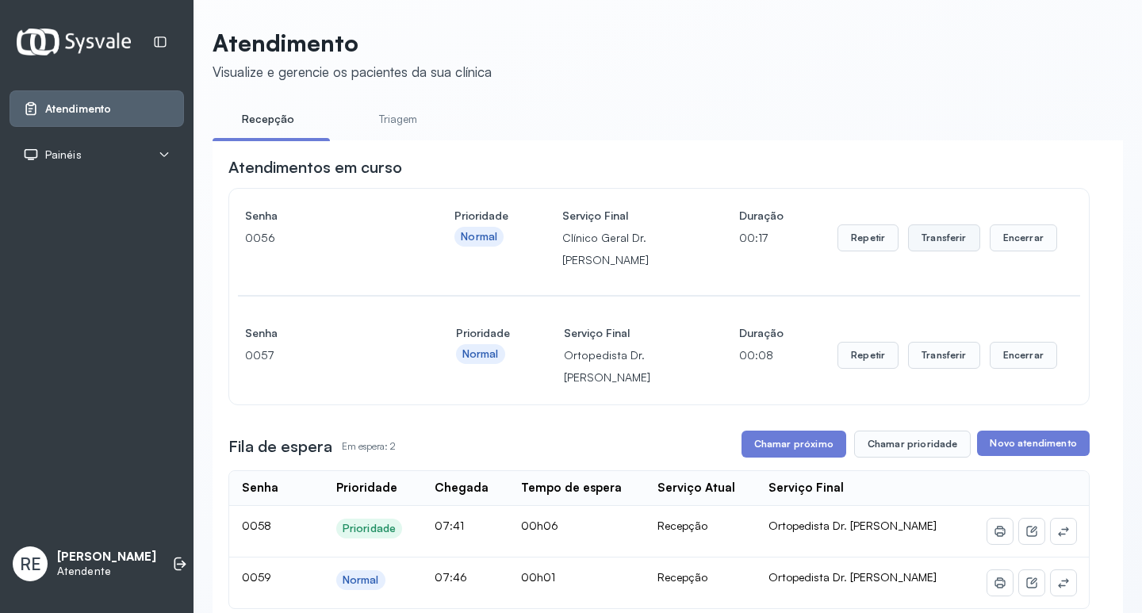
click at [931, 240] on button "Transferir" at bounding box center [944, 238] width 72 height 27
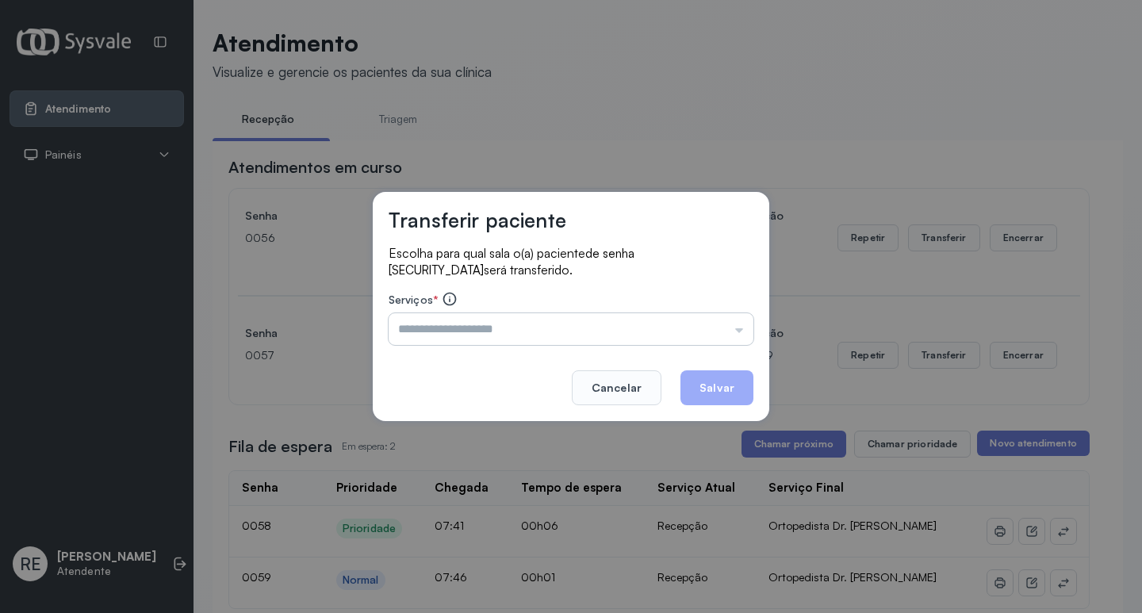
click at [425, 336] on input "text" at bounding box center [571, 329] width 365 height 32
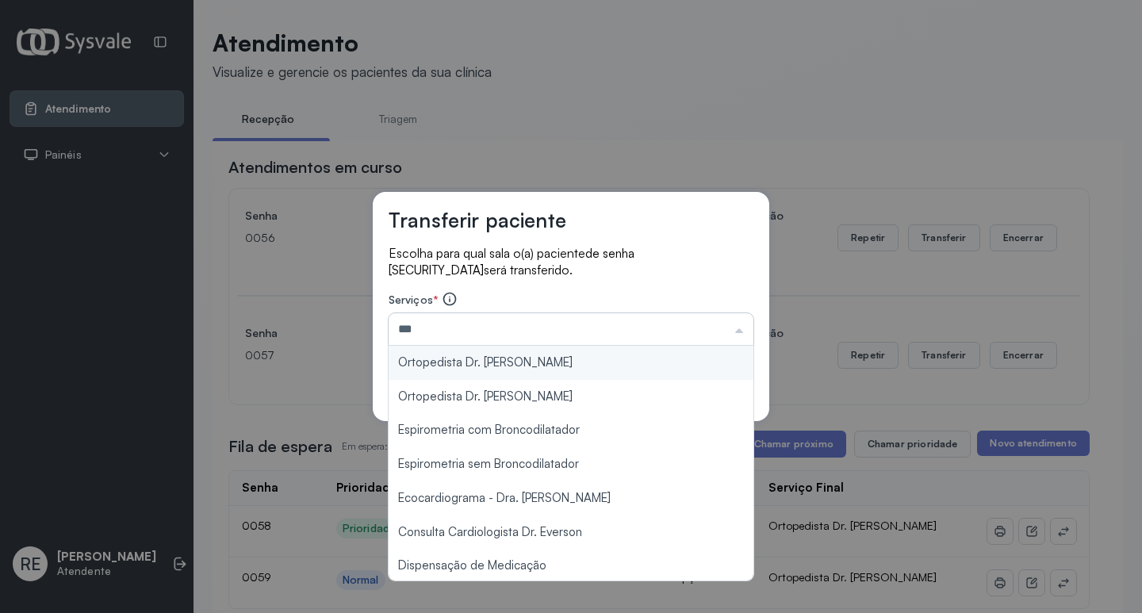
type input "**********"
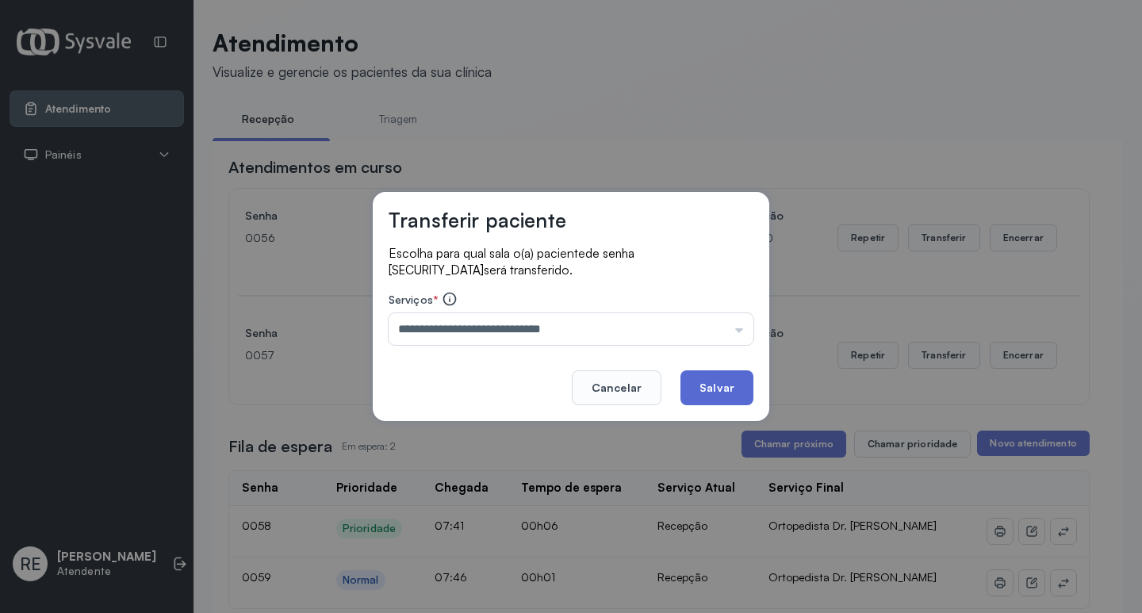
click at [732, 389] on button "Salvar" at bounding box center [717, 387] width 73 height 35
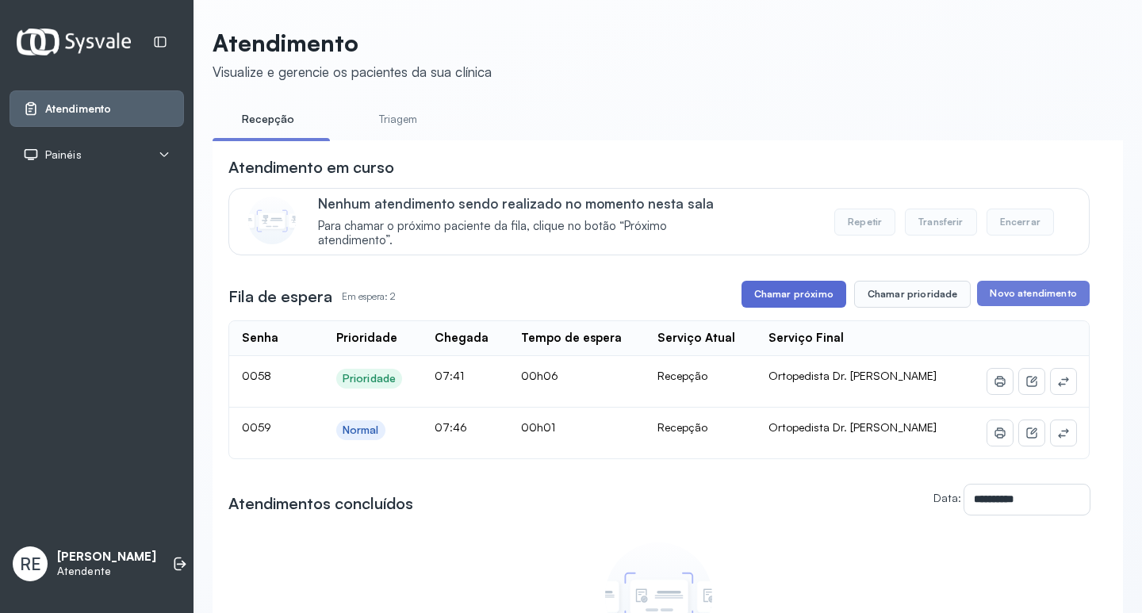
click at [782, 298] on button "Chamar próximo" at bounding box center [794, 294] width 105 height 27
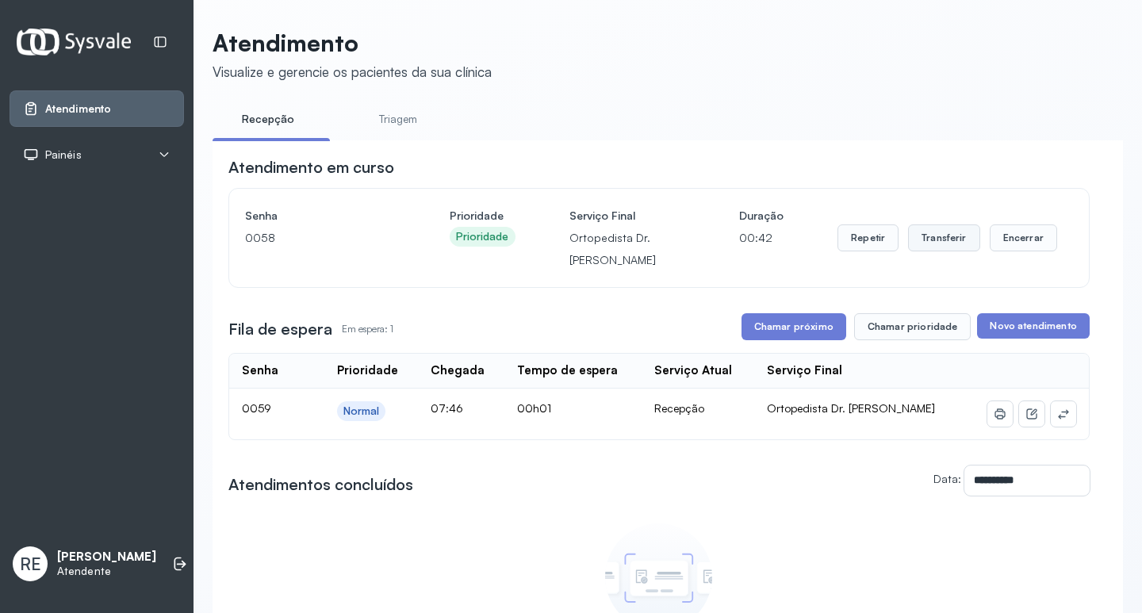
click at [919, 245] on button "Transferir" at bounding box center [944, 238] width 72 height 27
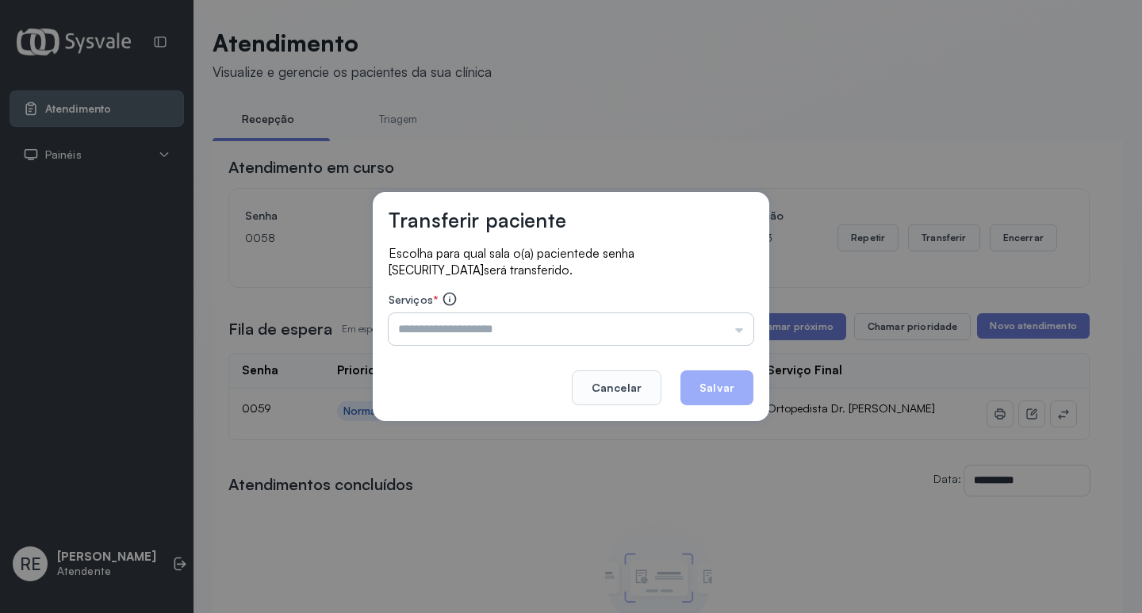
click at [419, 340] on input "text" at bounding box center [571, 329] width 365 height 32
type input "**********"
click at [734, 379] on button "Salvar" at bounding box center [717, 387] width 73 height 35
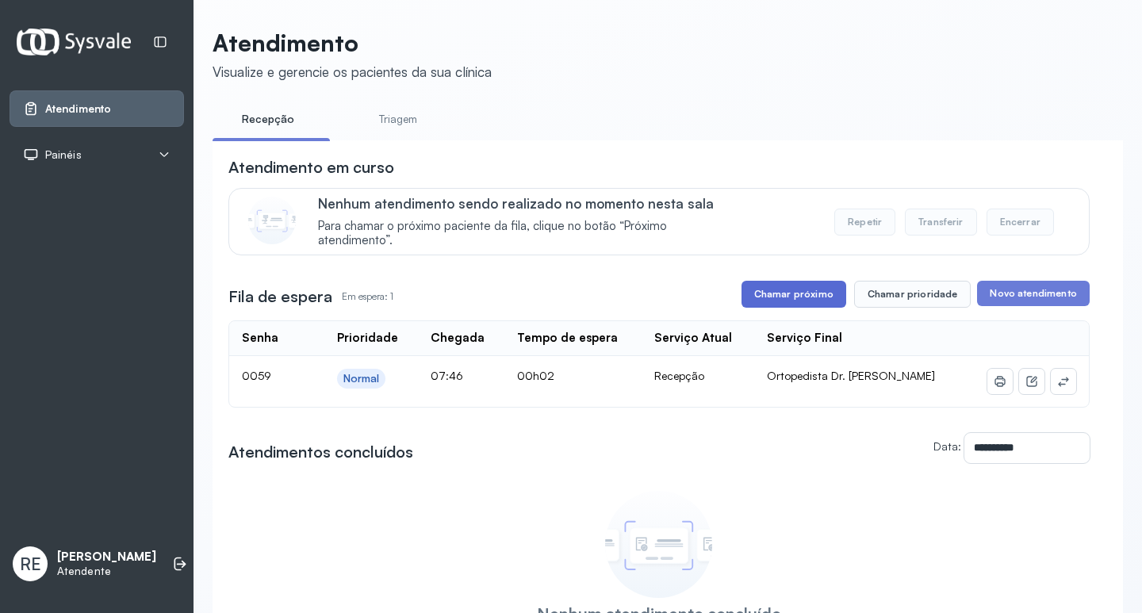
click at [747, 294] on button "Chamar próximo" at bounding box center [794, 294] width 105 height 27
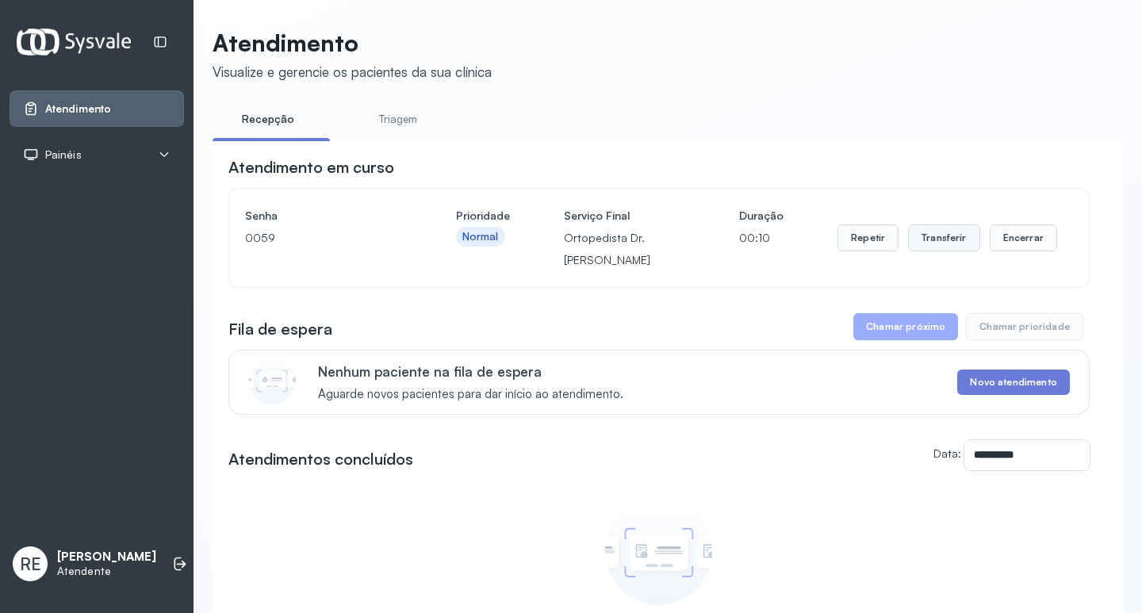
click at [928, 244] on button "Transferir" at bounding box center [944, 238] width 72 height 27
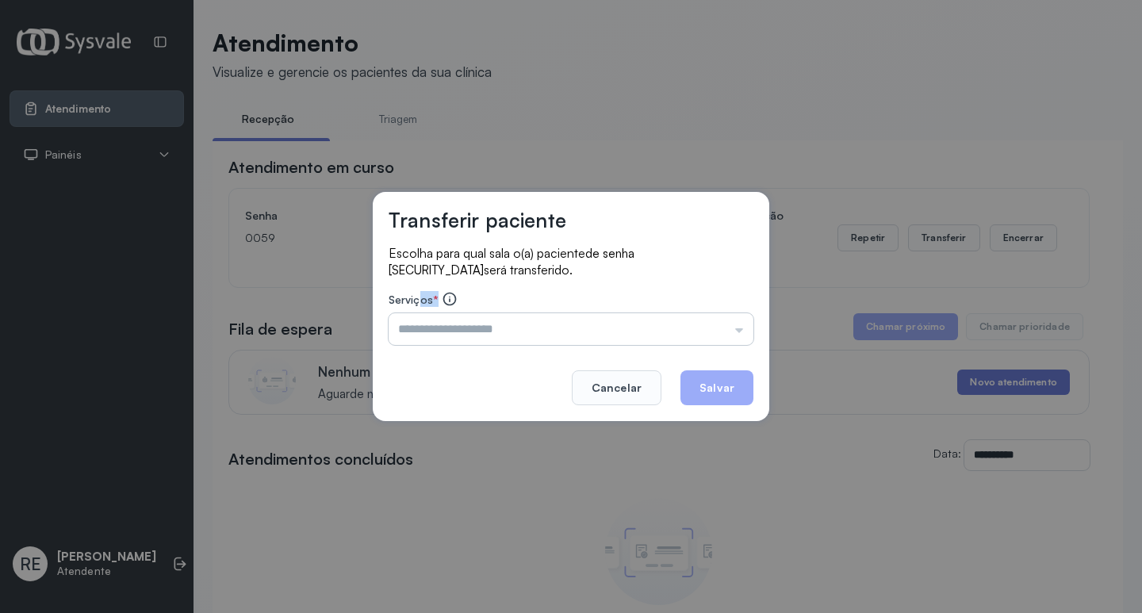
click at [423, 323] on div "Serviços * Triagem Ortopedista Dr. Mauricio Ortopedista Dr. Ramon Ginecologista…" at bounding box center [571, 318] width 365 height 54
click at [422, 326] on input "text" at bounding box center [571, 329] width 365 height 32
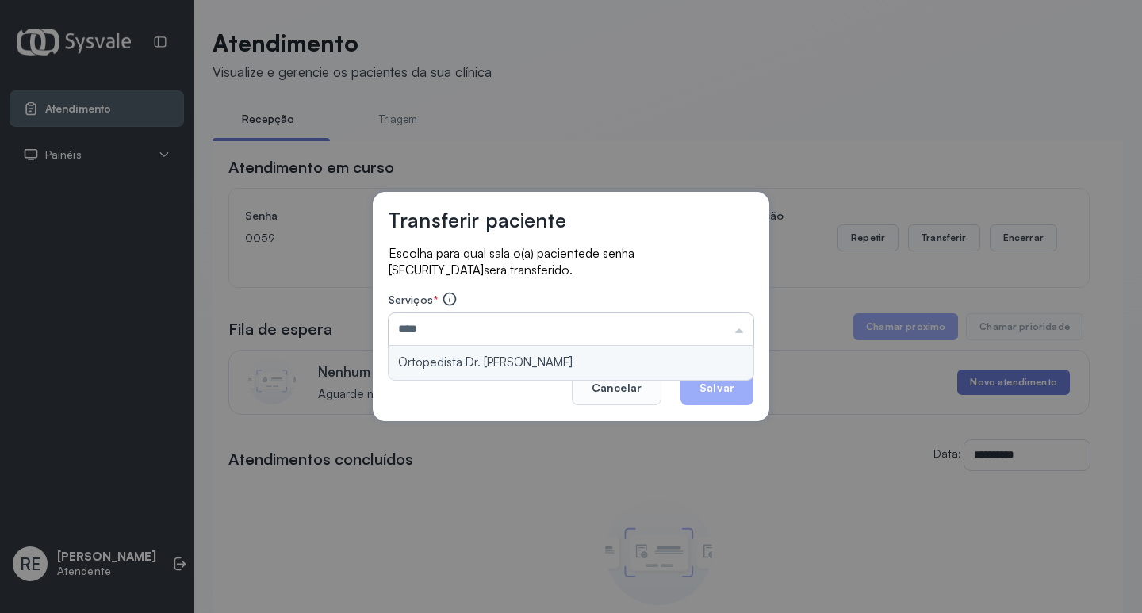
type input "**********"
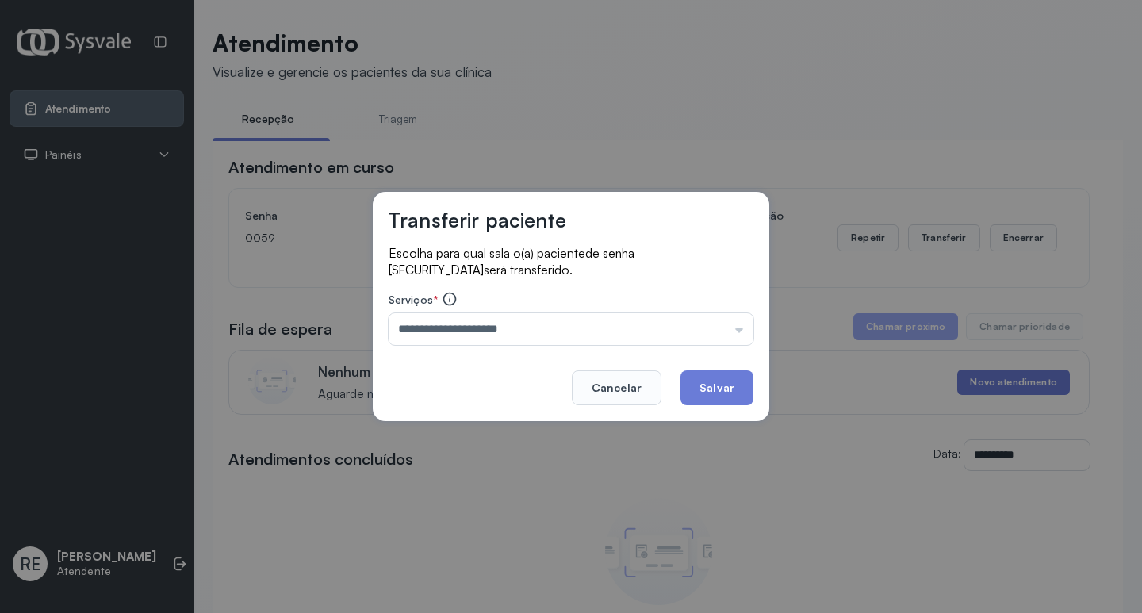
drag, startPoint x: 747, startPoint y: 409, endPoint x: 731, endPoint y: 404, distance: 16.8
click at [742, 408] on div "**********" at bounding box center [571, 306] width 397 height 229
click at [731, 404] on button "Salvar" at bounding box center [717, 387] width 73 height 35
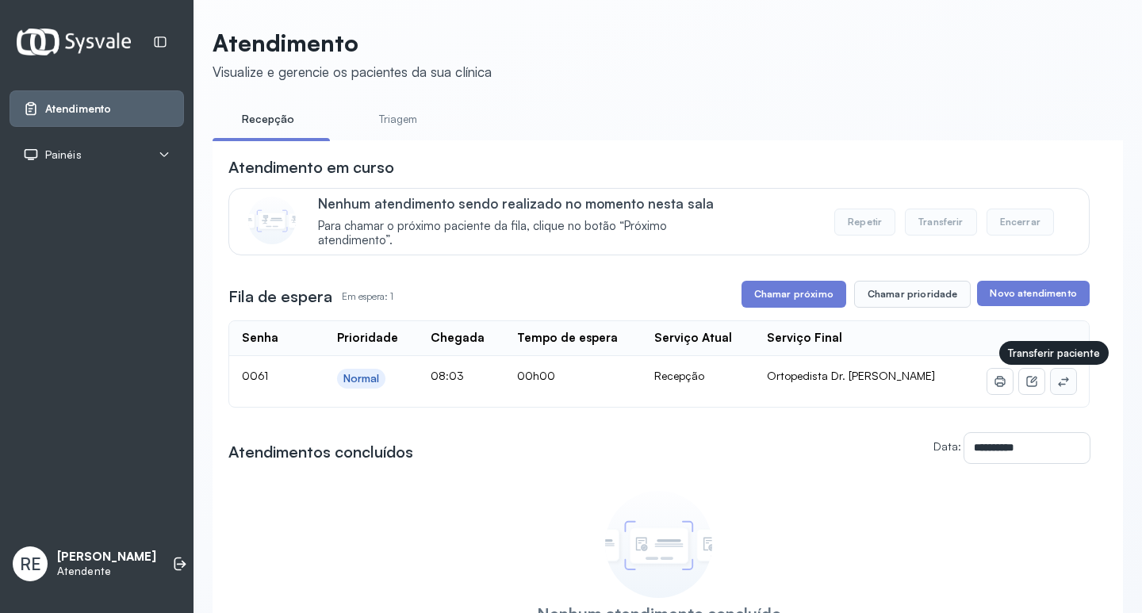
click at [1051, 387] on button at bounding box center [1063, 381] width 25 height 25
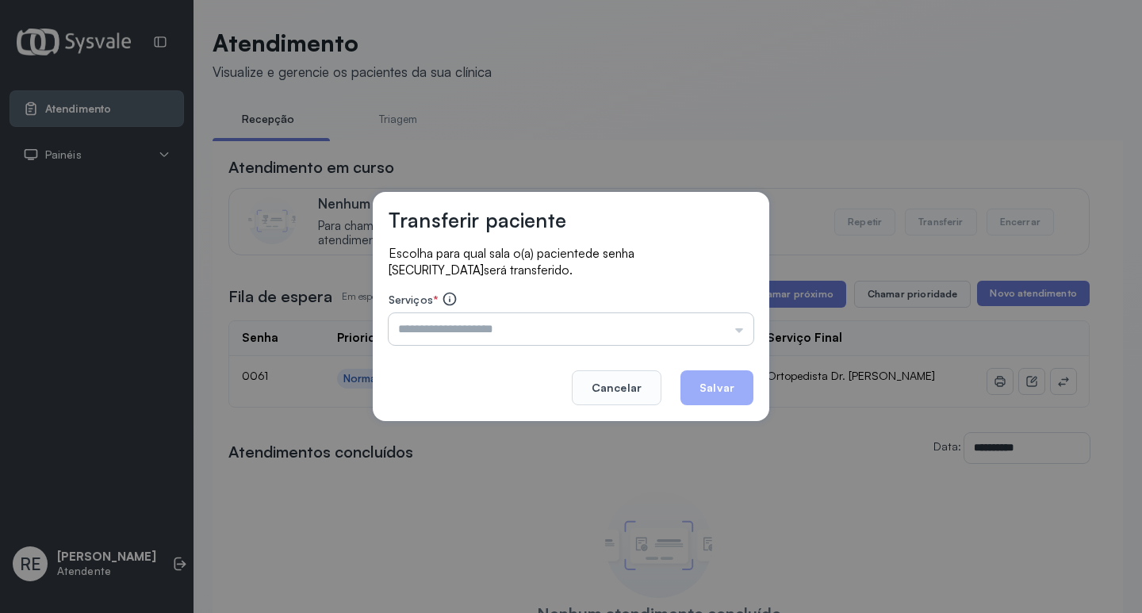
click at [505, 328] on input "text" at bounding box center [571, 329] width 365 height 32
type input "**********"
click at [732, 398] on button "Salvar" at bounding box center [717, 387] width 73 height 35
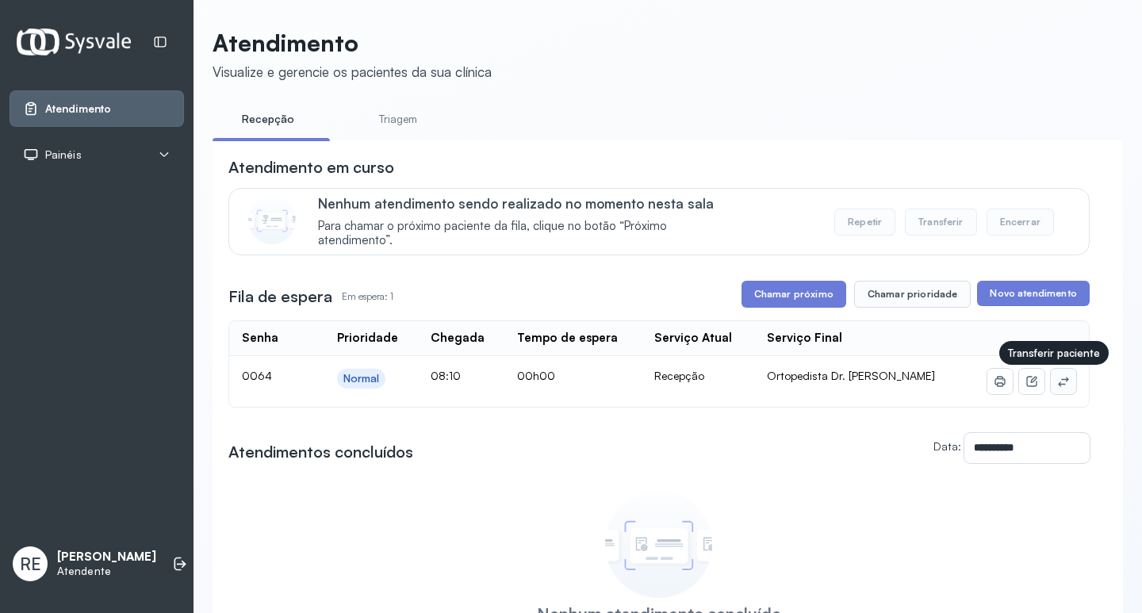
click at [1057, 388] on icon at bounding box center [1063, 381] width 13 height 13
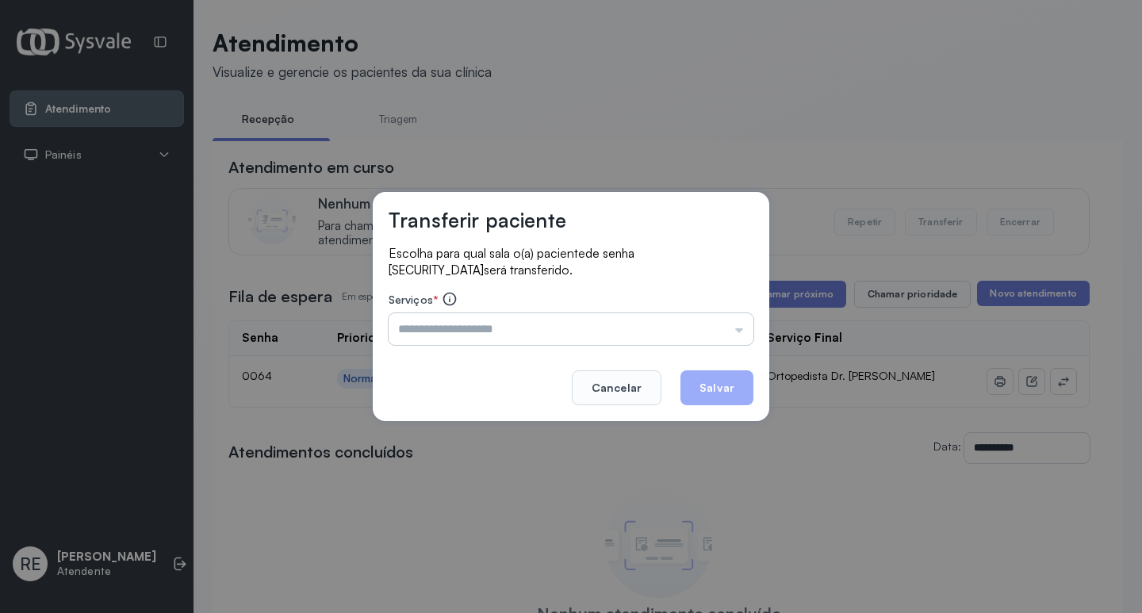
click at [499, 336] on input "text" at bounding box center [571, 329] width 365 height 32
click at [498, 336] on input "******" at bounding box center [571, 329] width 365 height 32
type input "**********"
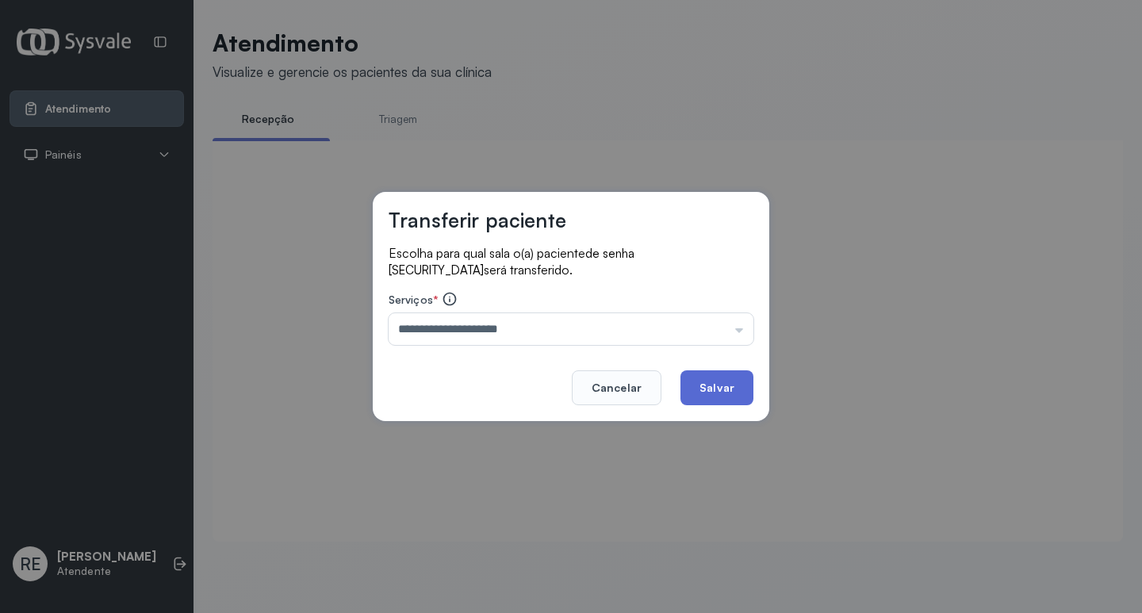
click at [714, 377] on button "Salvar" at bounding box center [717, 387] width 73 height 35
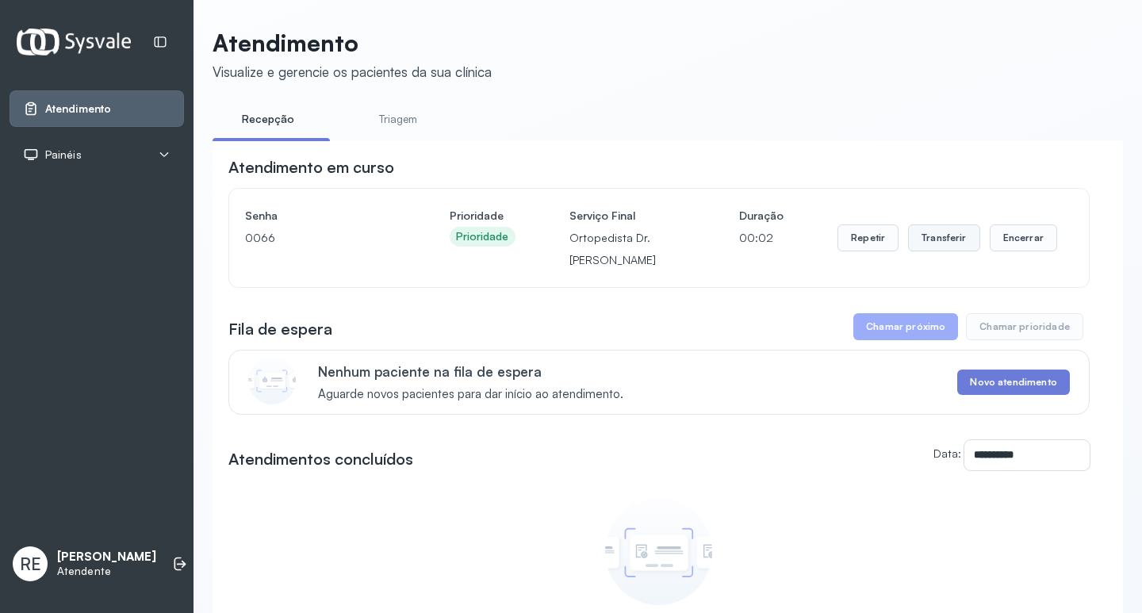
click at [941, 236] on button "Transferir" at bounding box center [944, 238] width 72 height 27
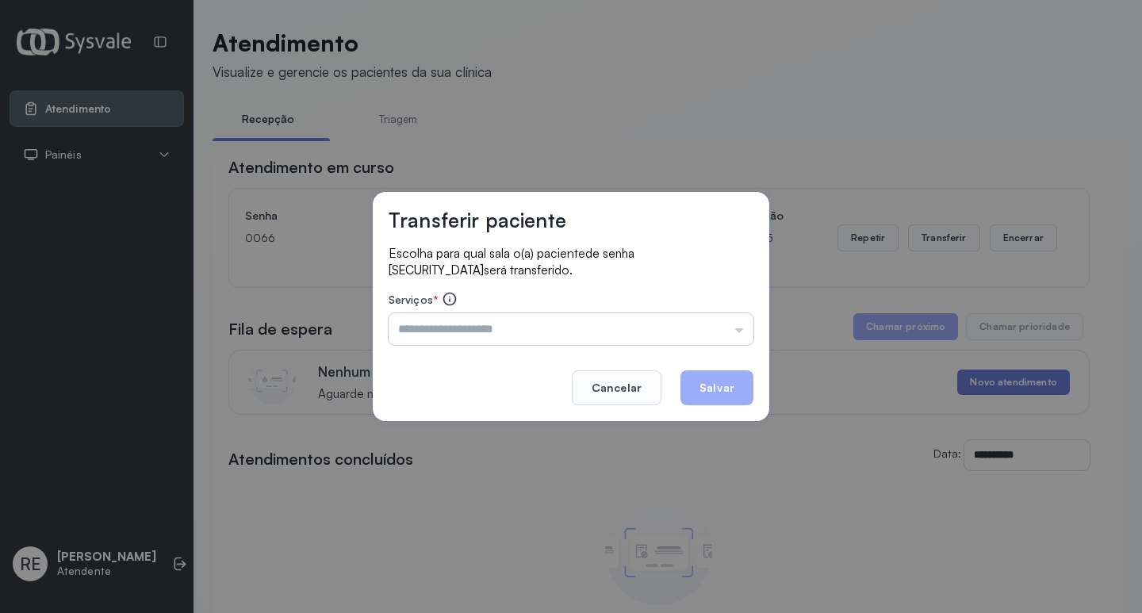
click at [427, 328] on input "text" at bounding box center [571, 329] width 365 height 32
type input "**********"
click at [512, 354] on div "**********" at bounding box center [571, 306] width 397 height 229
click at [713, 390] on button "Salvar" at bounding box center [717, 387] width 73 height 35
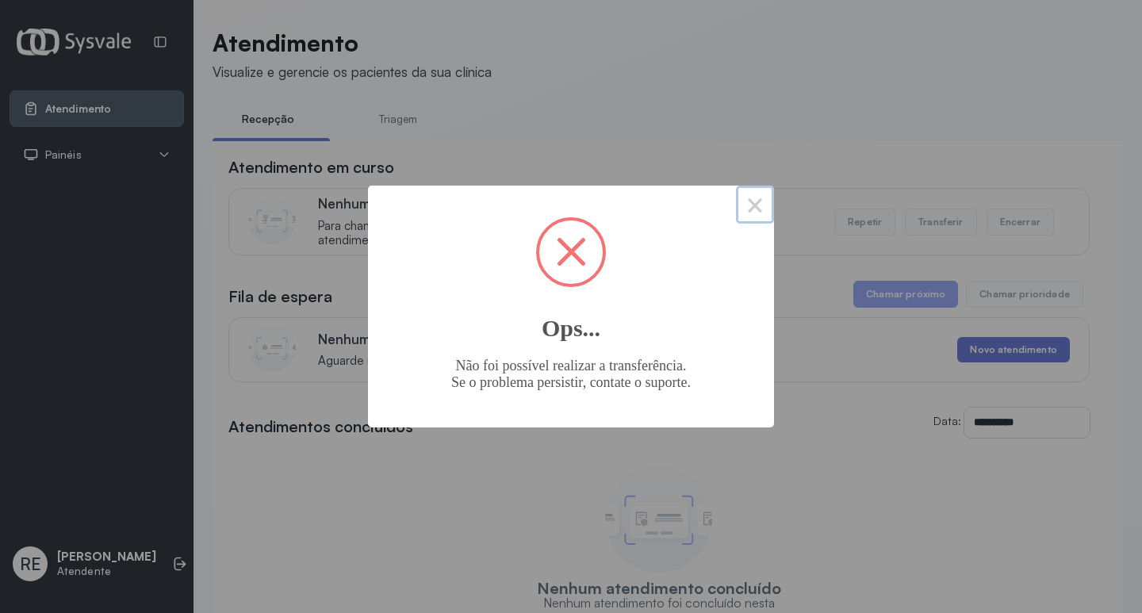
drag, startPoint x: 752, startPoint y: 200, endPoint x: 711, endPoint y: 190, distance: 42.5
click at [751, 200] on button "×" at bounding box center [755, 205] width 38 height 38
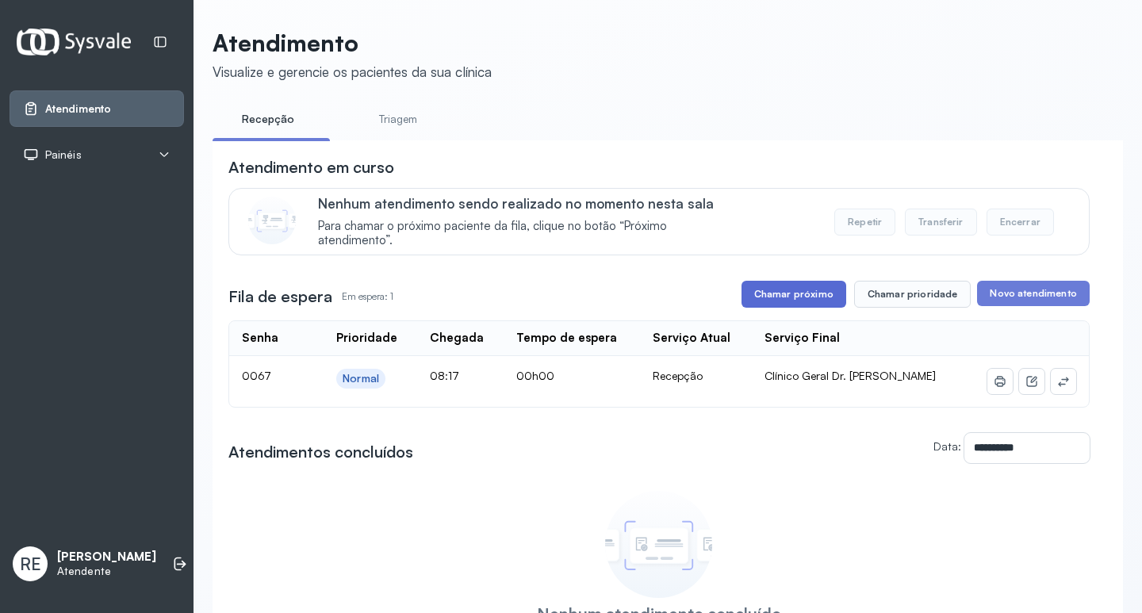
click at [791, 293] on button "Chamar próximo" at bounding box center [794, 294] width 105 height 27
click at [1051, 390] on button at bounding box center [1063, 381] width 25 height 25
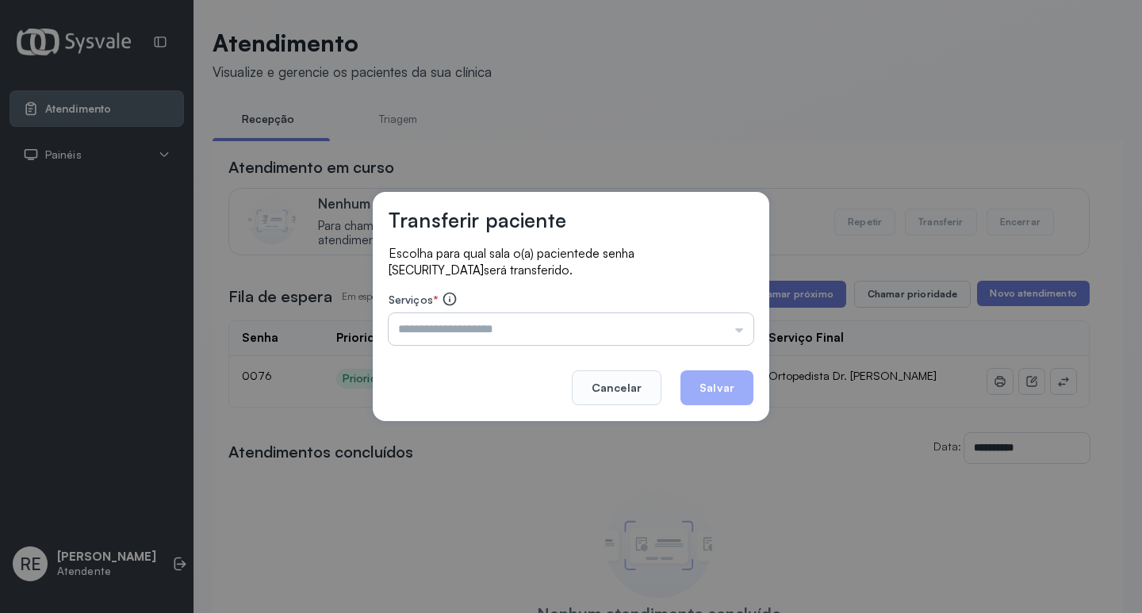
click at [458, 330] on input "text" at bounding box center [571, 329] width 365 height 32
type input "**********"
click at [704, 380] on button "Salvar" at bounding box center [717, 387] width 73 height 35
